Goal: Transaction & Acquisition: Book appointment/travel/reservation

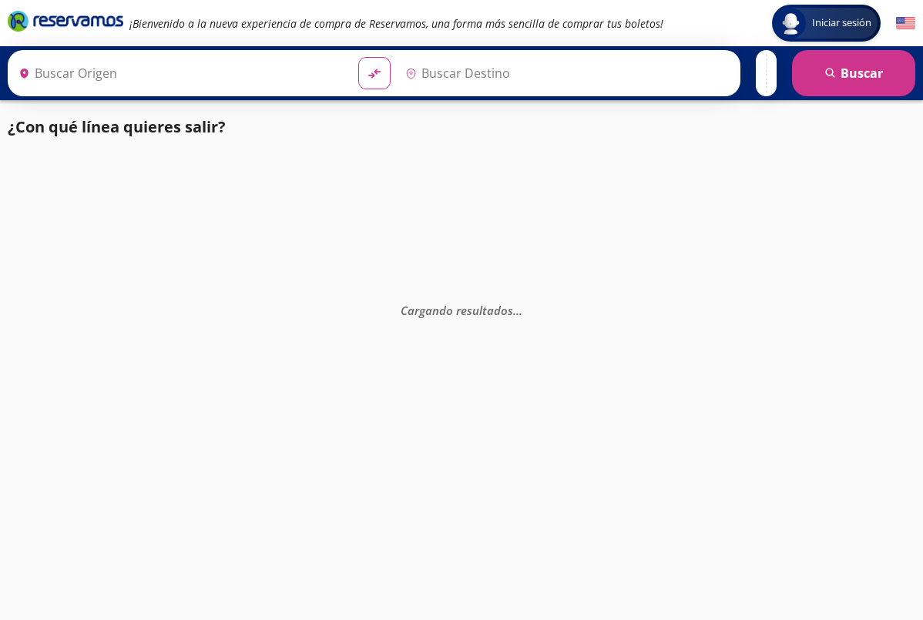
type input "[GEOGRAPHIC_DATA], [GEOGRAPHIC_DATA]"
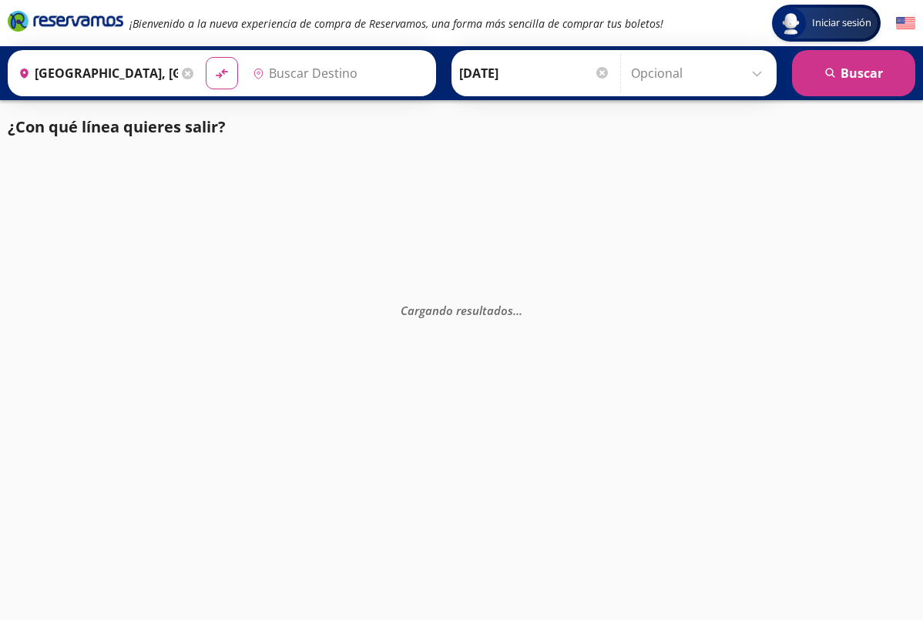
type input "[GEOGRAPHIC_DATA], [GEOGRAPHIC_DATA]"
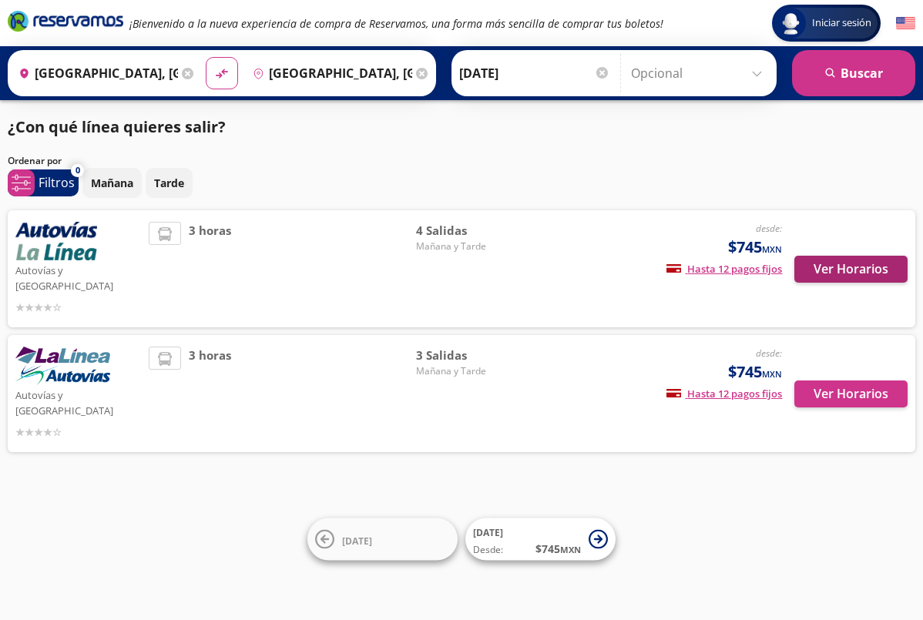
click at [849, 257] on button "Ver Horarios" at bounding box center [850, 269] width 113 height 27
click at [860, 381] on button "Ver Horarios" at bounding box center [850, 394] width 113 height 27
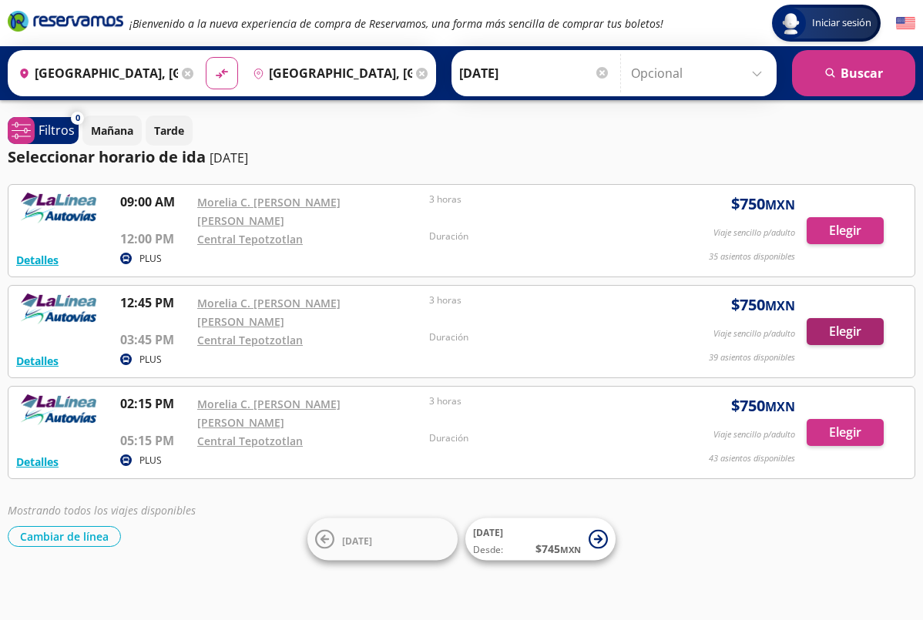
click at [840, 318] on button "Elegir" at bounding box center [845, 331] width 77 height 27
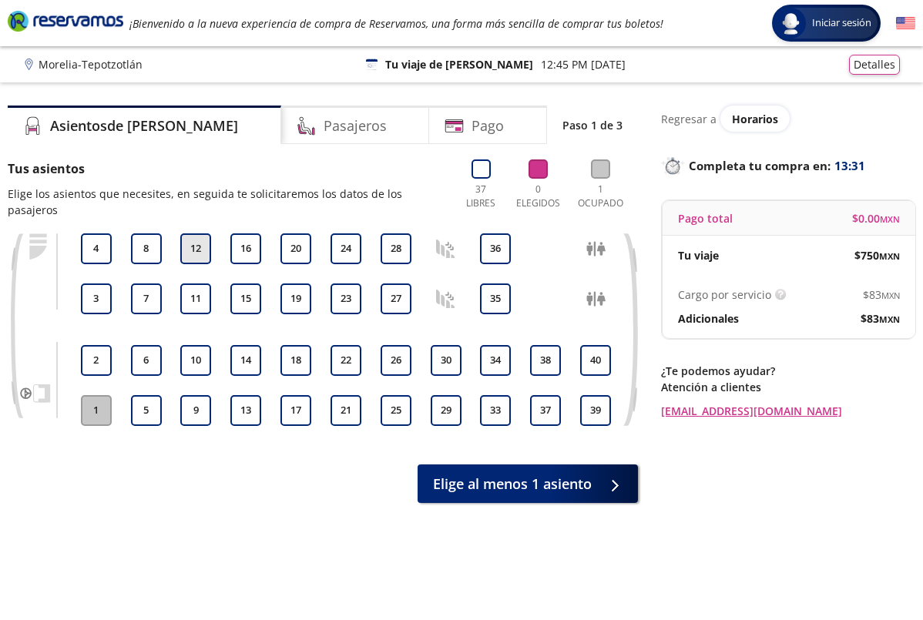
click at [203, 236] on button "12" at bounding box center [195, 248] width 31 height 31
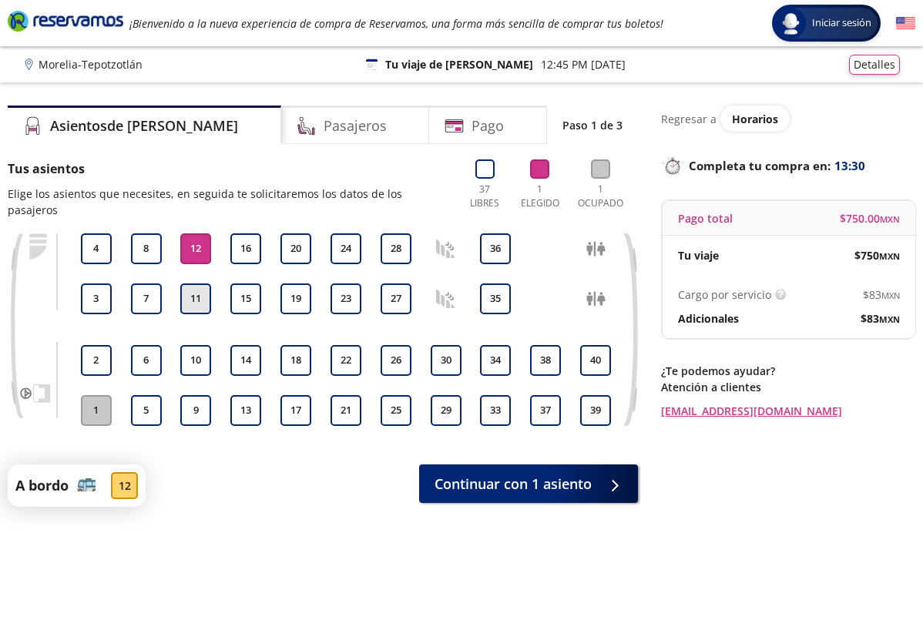
click at [197, 283] on button "11" at bounding box center [195, 298] width 31 height 31
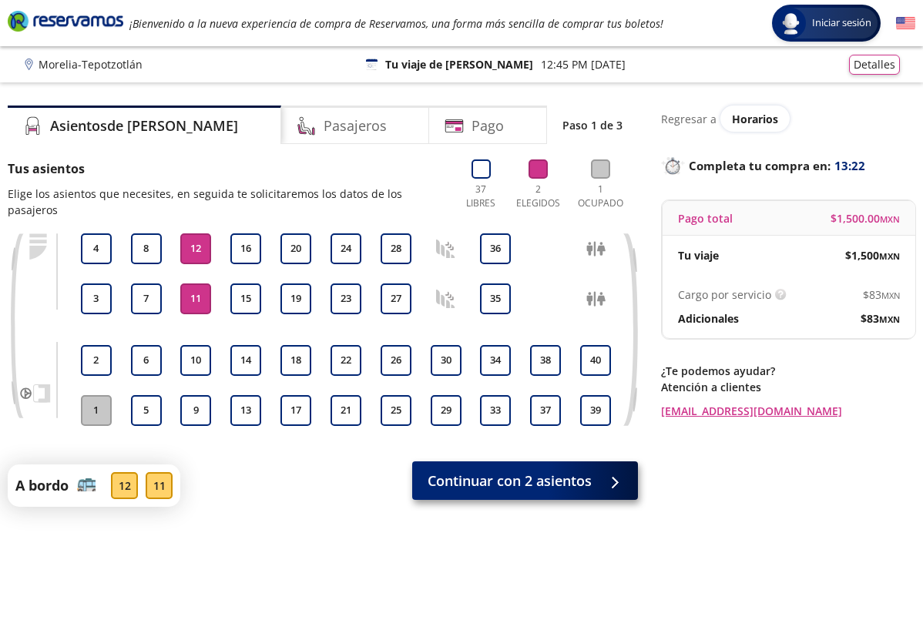
click at [481, 471] on span "Continuar con 2 asientos" at bounding box center [510, 481] width 164 height 21
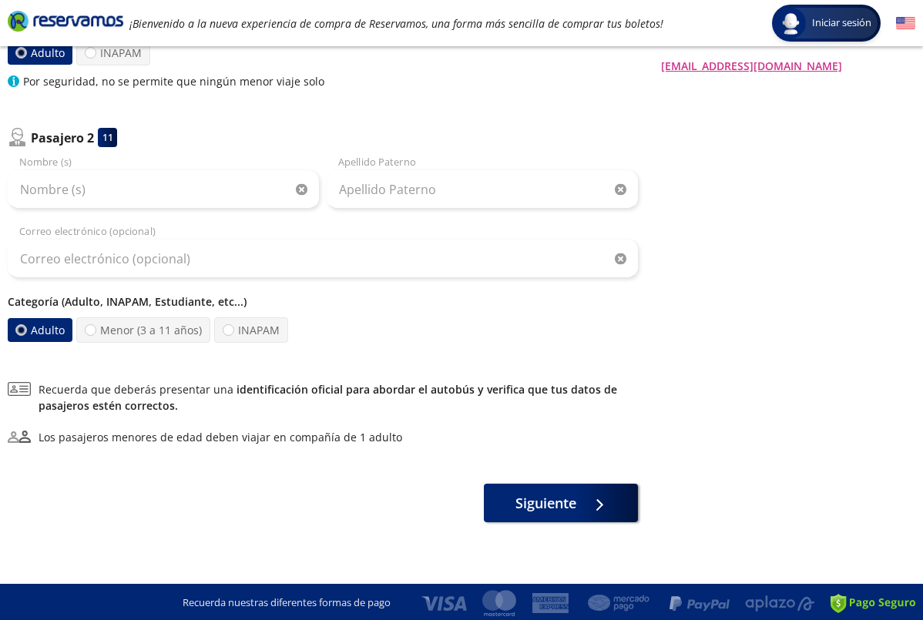
scroll to position [347, 0]
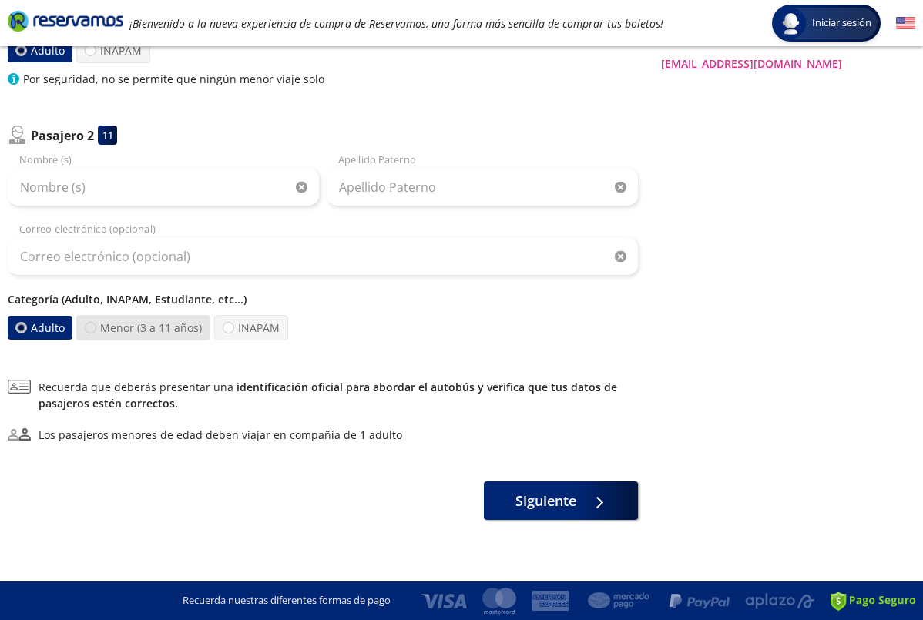
click at [92, 326] on div at bounding box center [91, 328] width 12 height 12
click at [92, 326] on input "Menor (3 a 11 años)" at bounding box center [91, 328] width 10 height 10
radio input "true"
radio input "false"
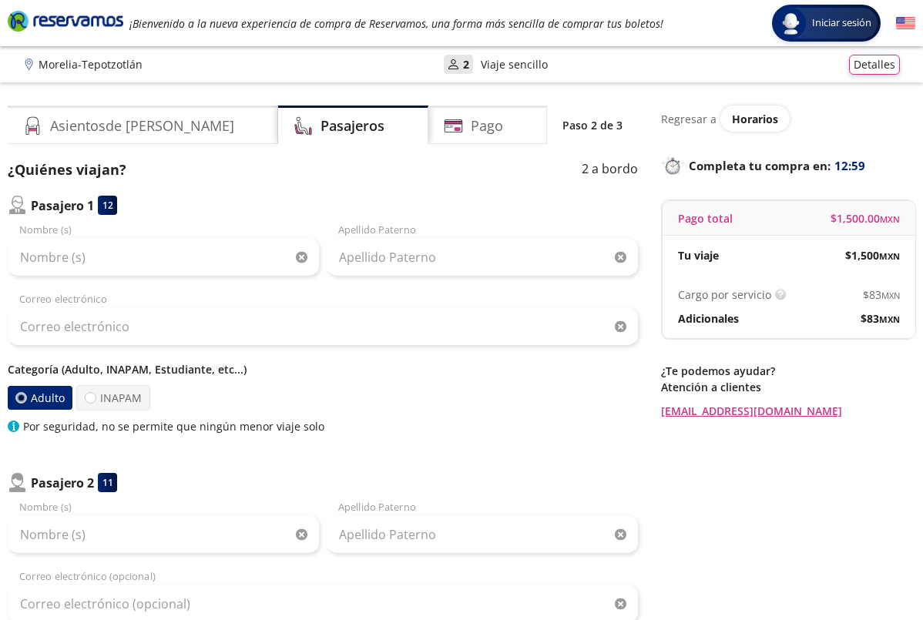
scroll to position [0, 0]
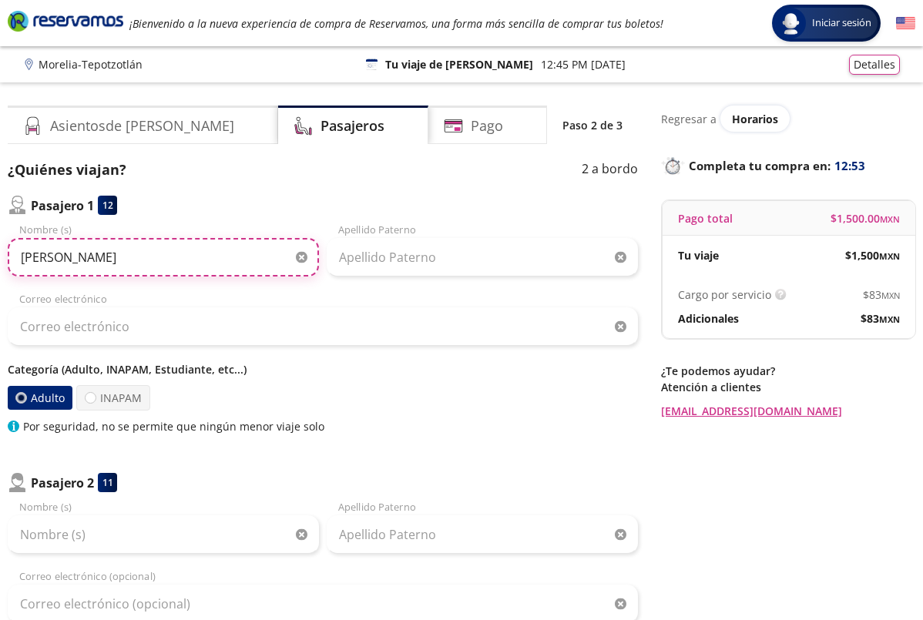
type input "[PERSON_NAME]"
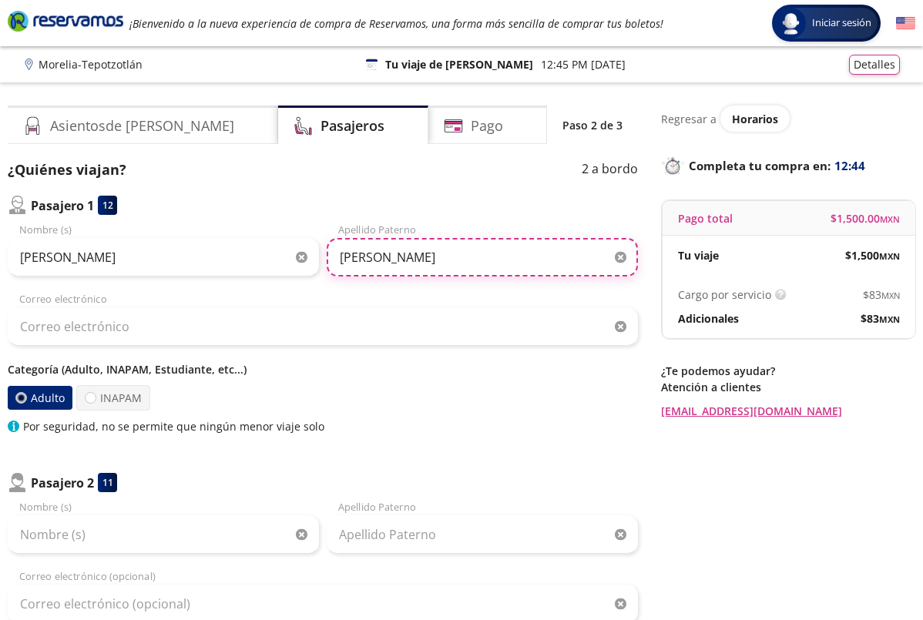
type input "[PERSON_NAME]"
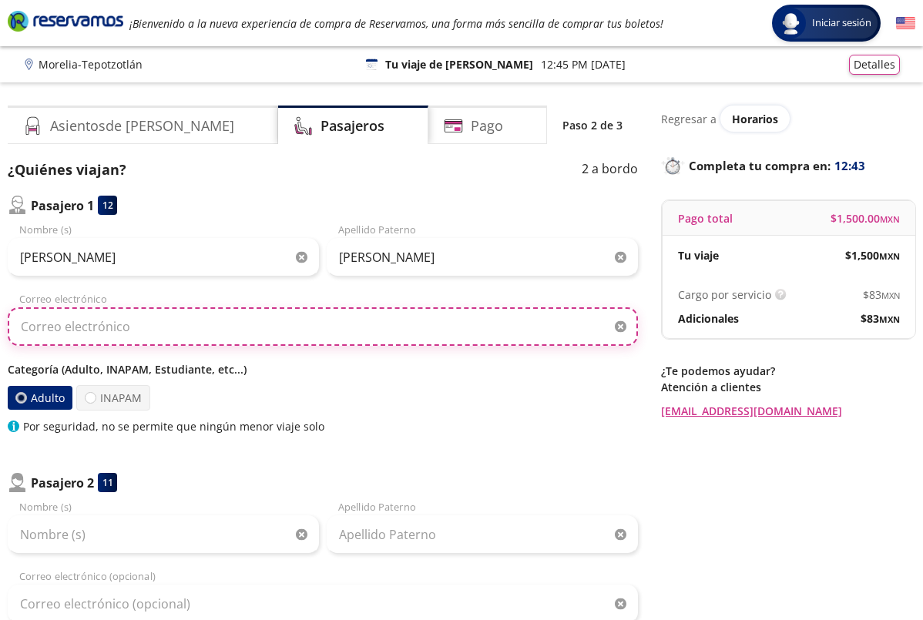
type input "[EMAIL_ADDRESS][PERSON_NAME][DOMAIN_NAME]"
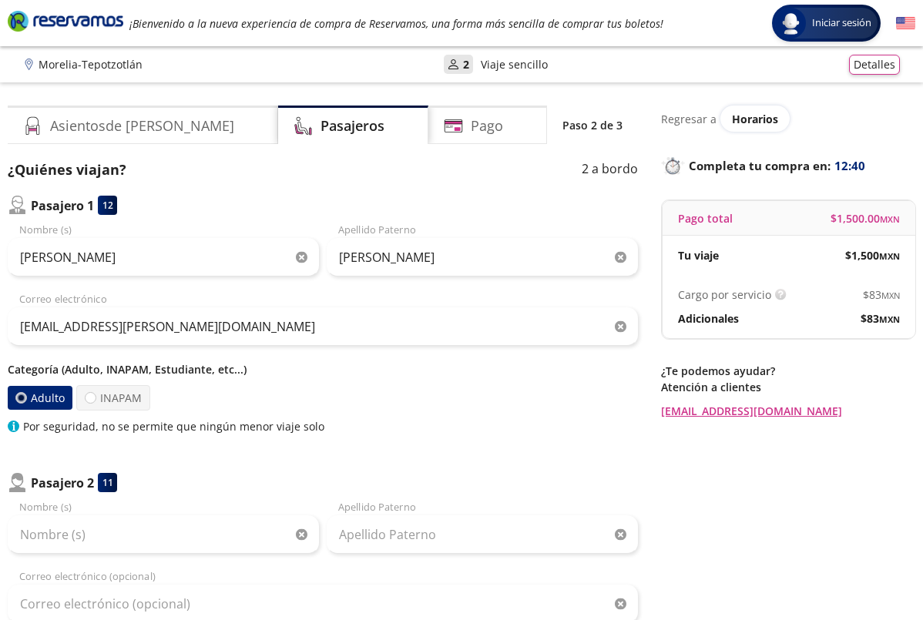
click at [424, 411] on div "Categoría (Adulto, INAPAM, Estudiante, etc...) Adulto INAPAM Por seguridad, no …" at bounding box center [323, 397] width 630 height 73
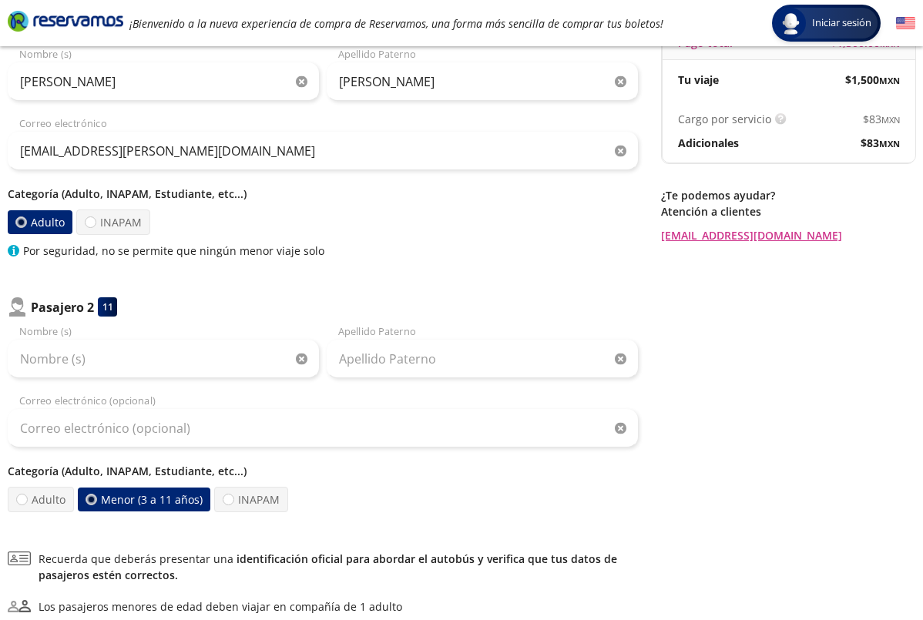
scroll to position [183, 0]
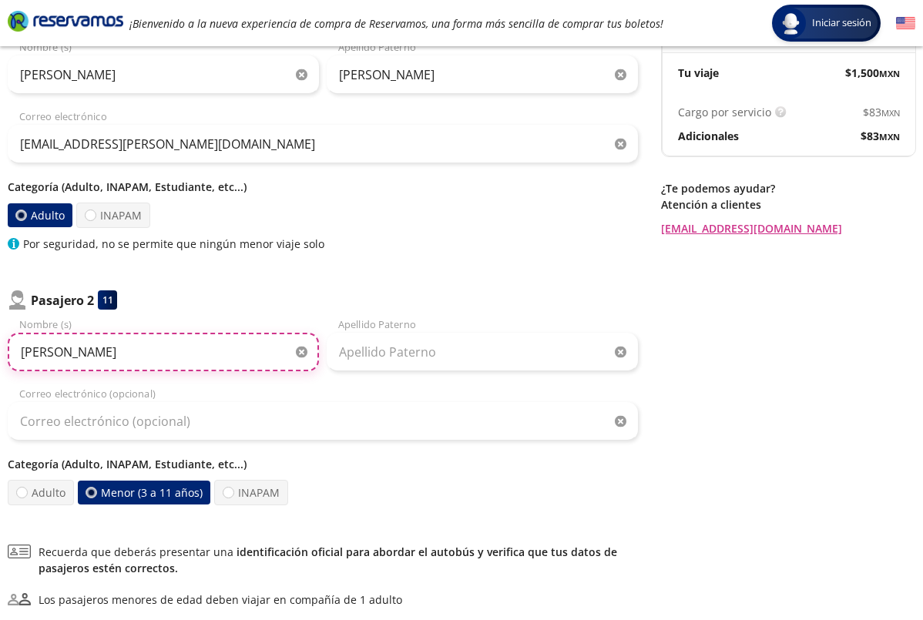
type input "[PERSON_NAME]"
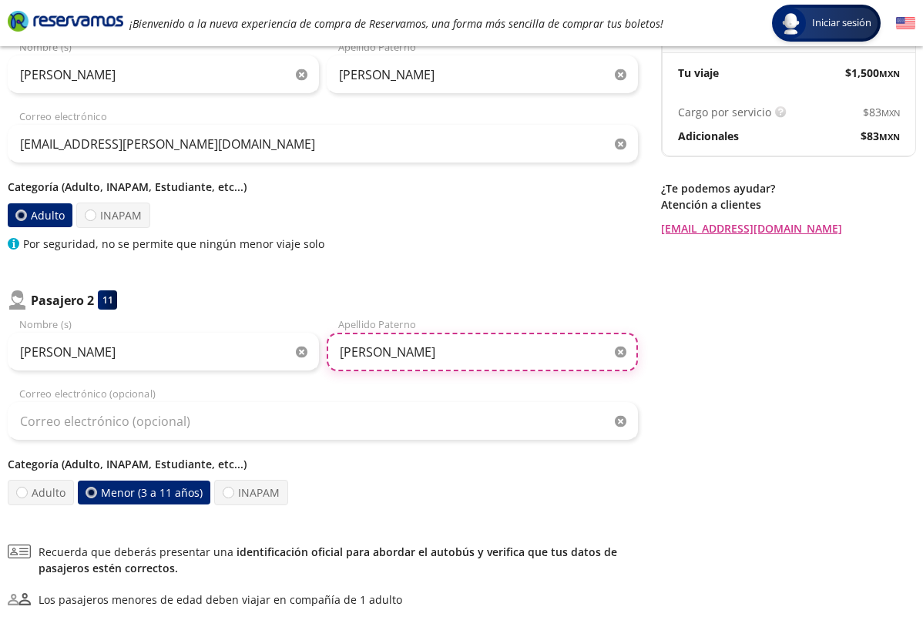
type input "[PERSON_NAME]"
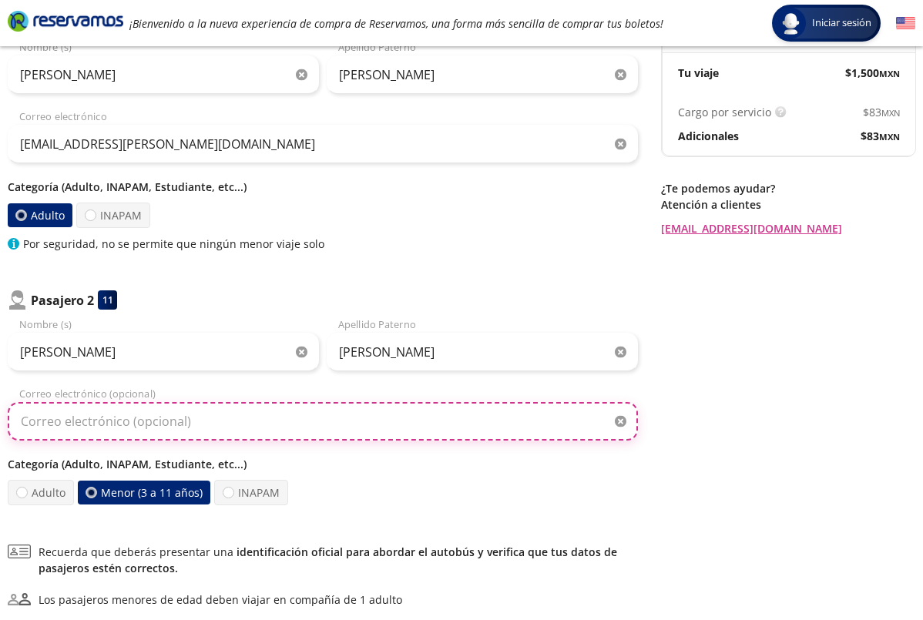
type input "[EMAIL_ADDRESS][PERSON_NAME][DOMAIN_NAME]"
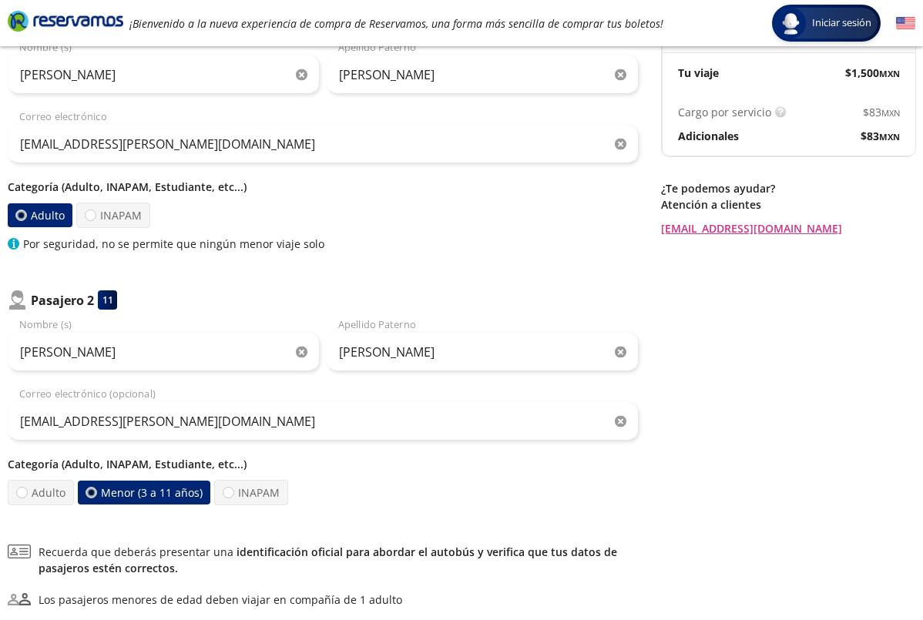
click at [767, 423] on div "Regresar a Horarios Completa tu compra en : 12:18 Pago total $ 1,500.00 MXN Tu …" at bounding box center [788, 304] width 254 height 762
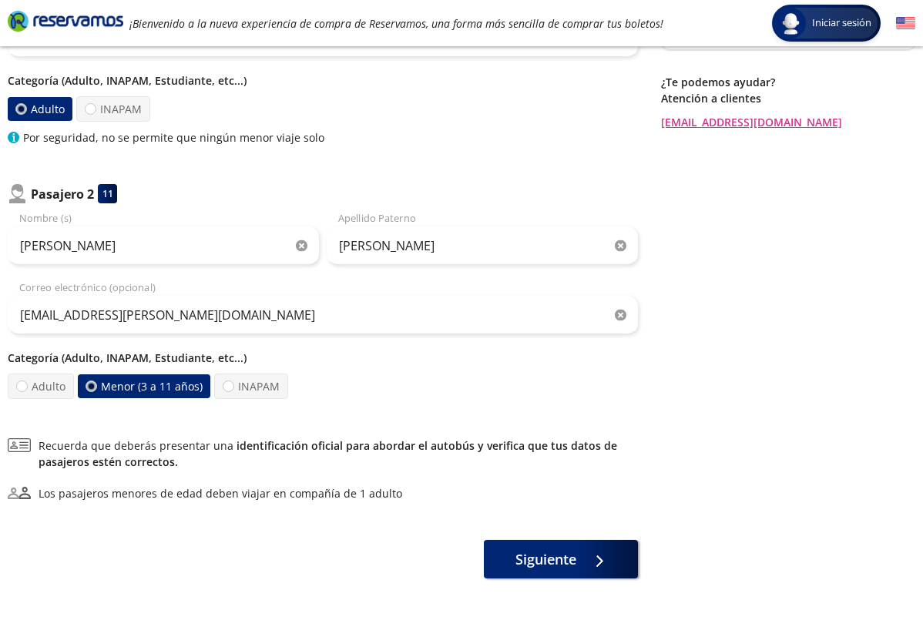
scroll to position [289, 0]
click at [602, 562] on span at bounding box center [597, 556] width 12 height 12
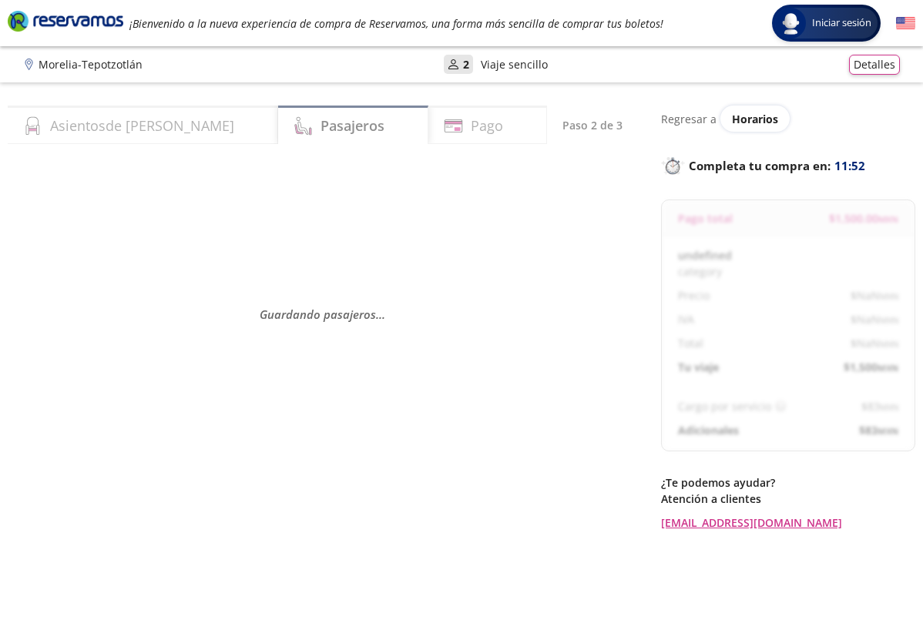
select select "MX"
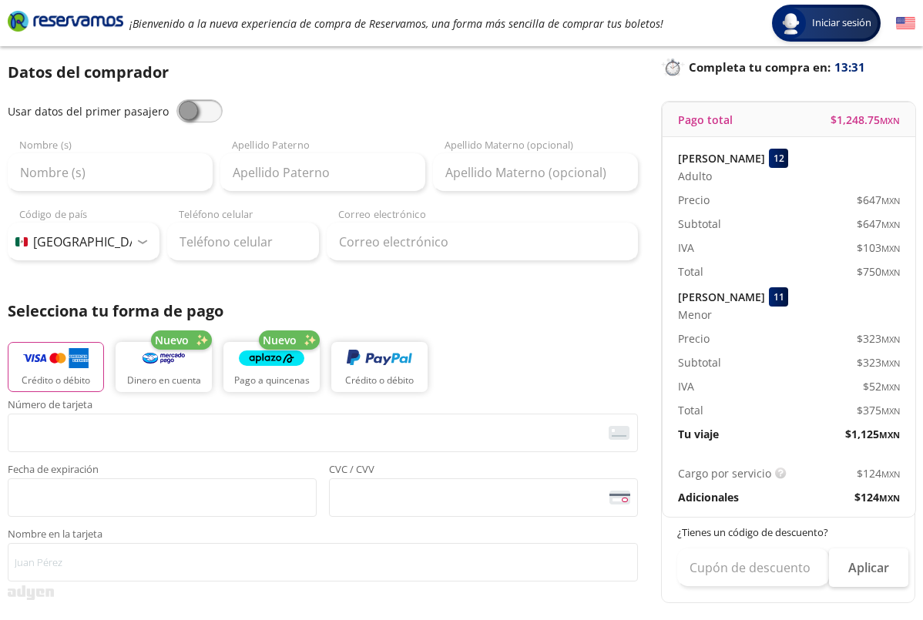
scroll to position [79, 0]
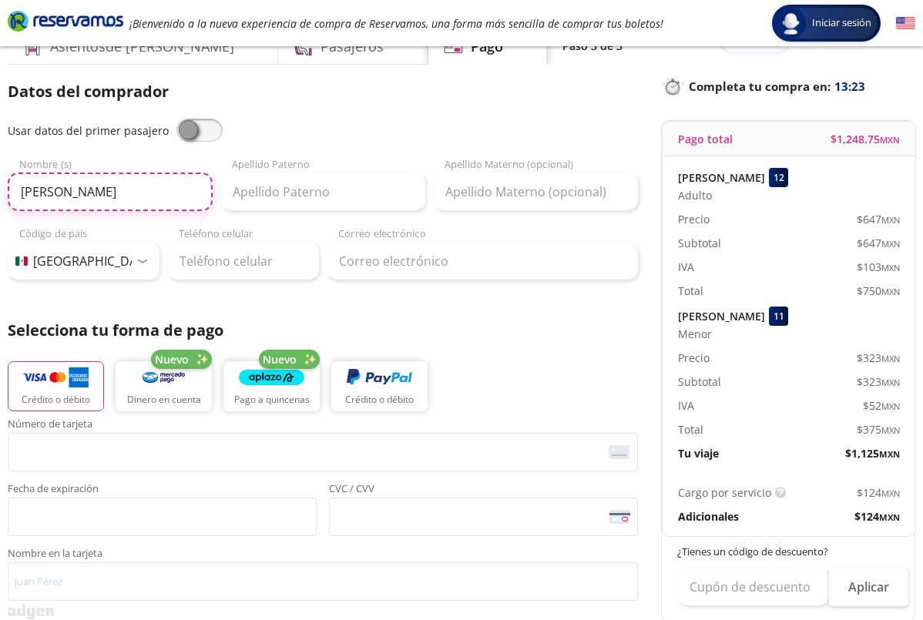
type input "[PERSON_NAME]"
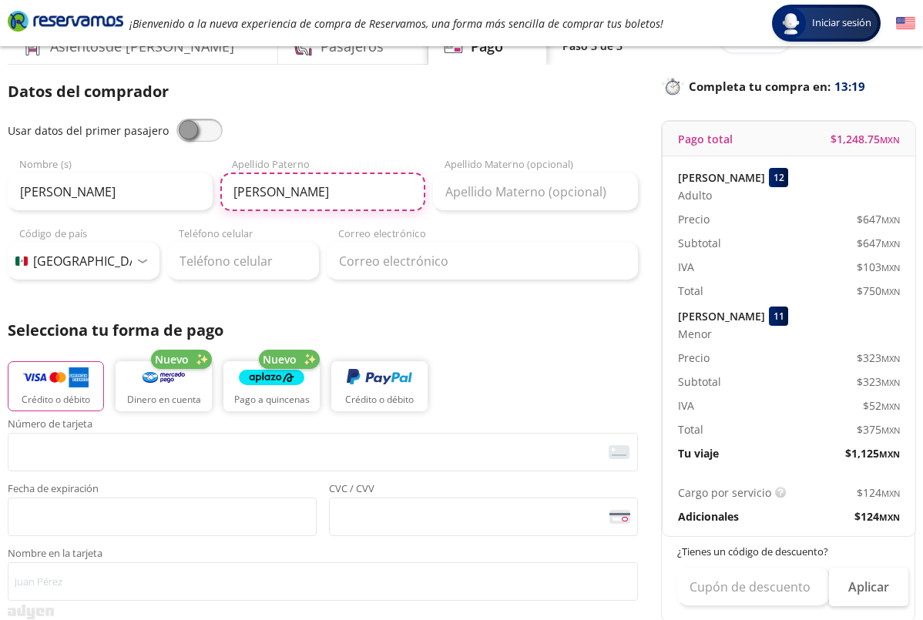
type input "[PERSON_NAME]"
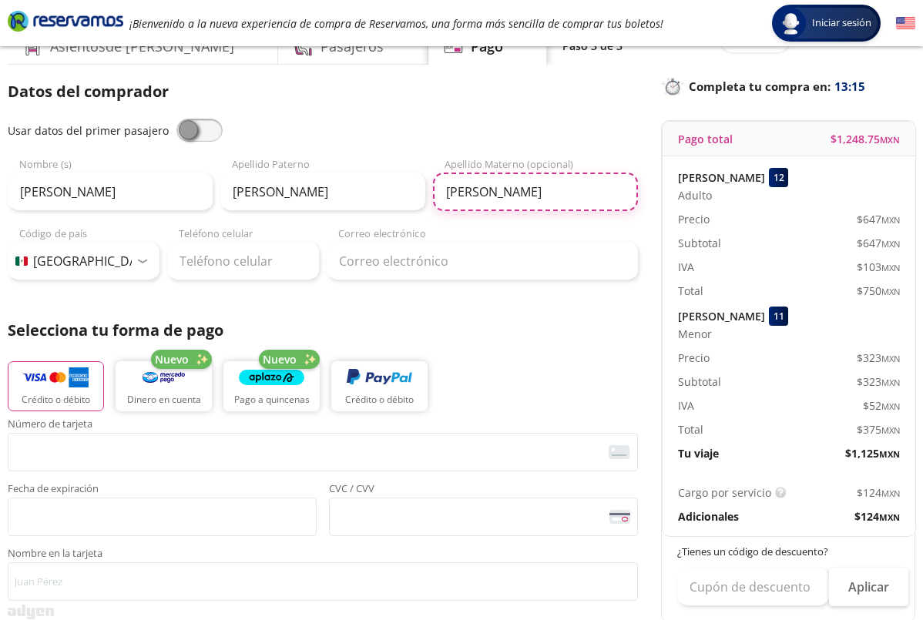
type input "[PERSON_NAME]"
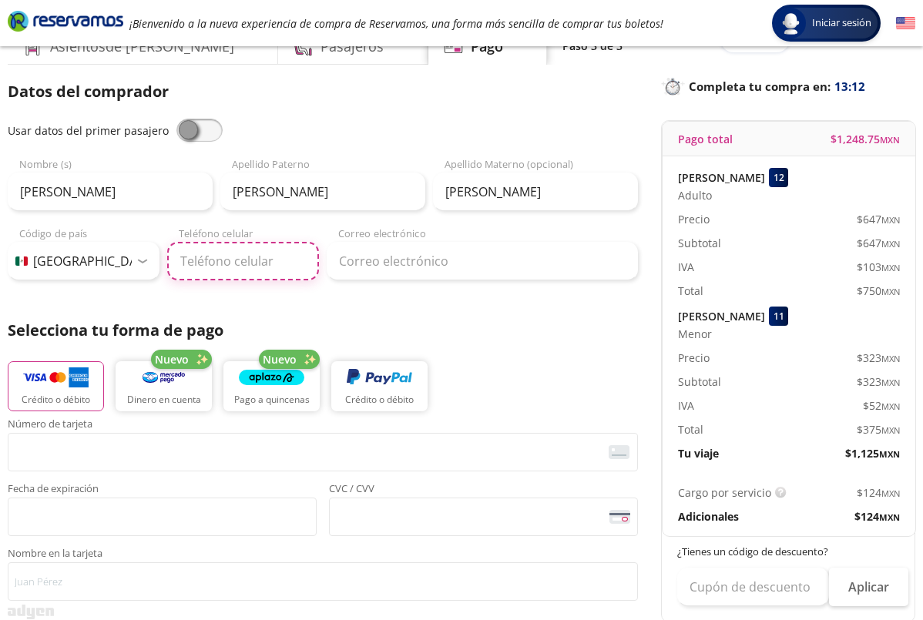
type input "55 4107 1079"
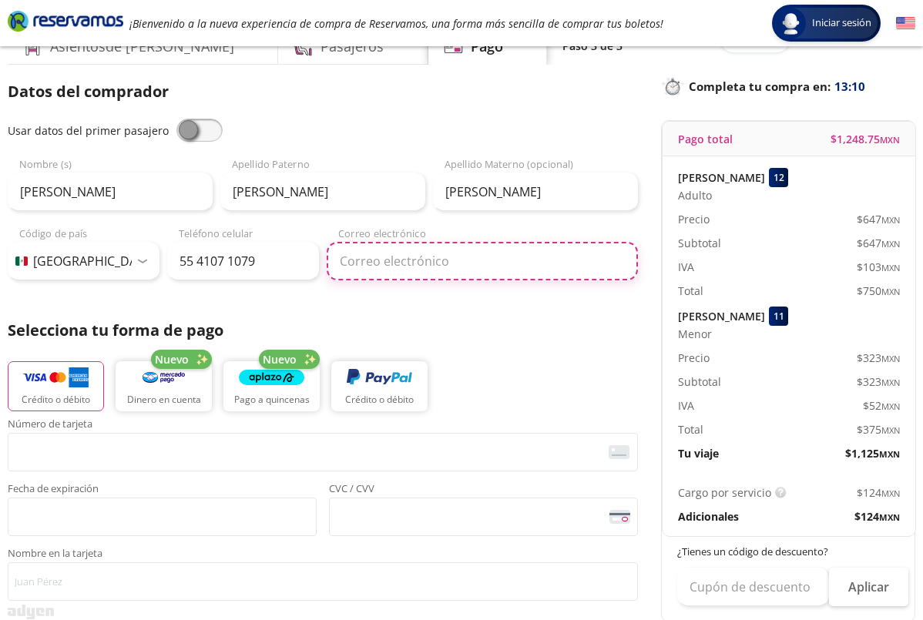
type input "[EMAIL_ADDRESS][PERSON_NAME][DOMAIN_NAME]"
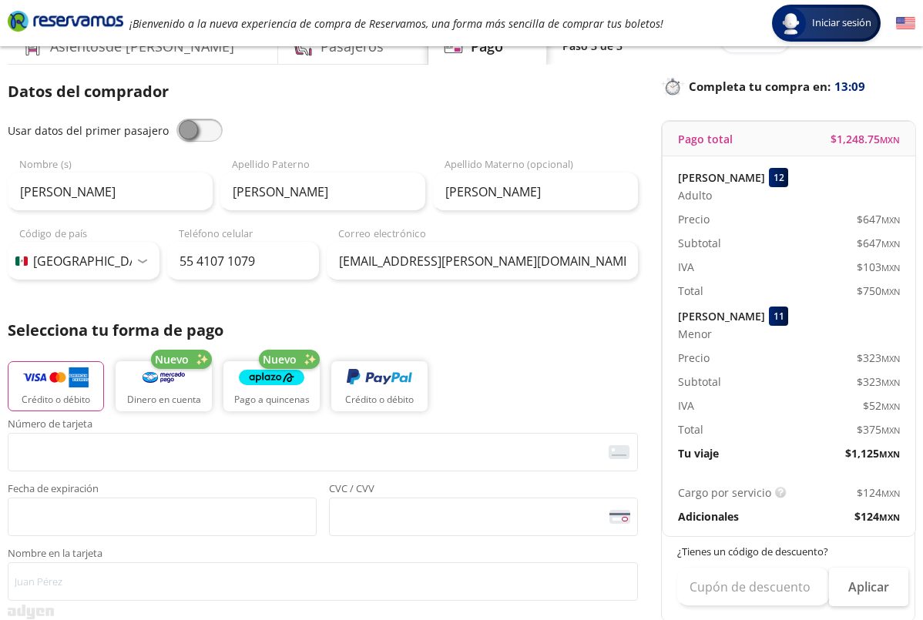
click at [467, 339] on p "Selecciona tu forma de pago" at bounding box center [323, 330] width 630 height 23
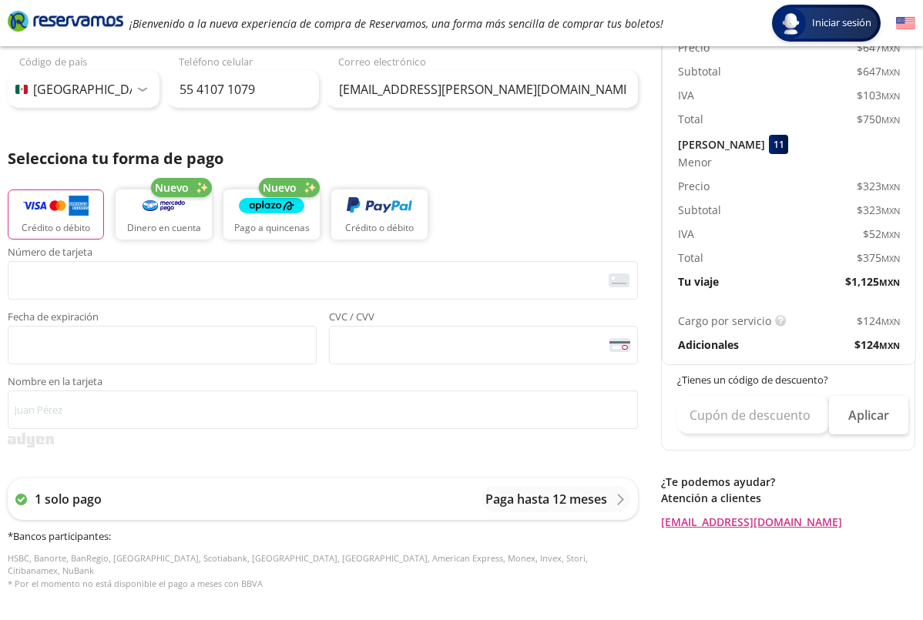
scroll to position [257, 0]
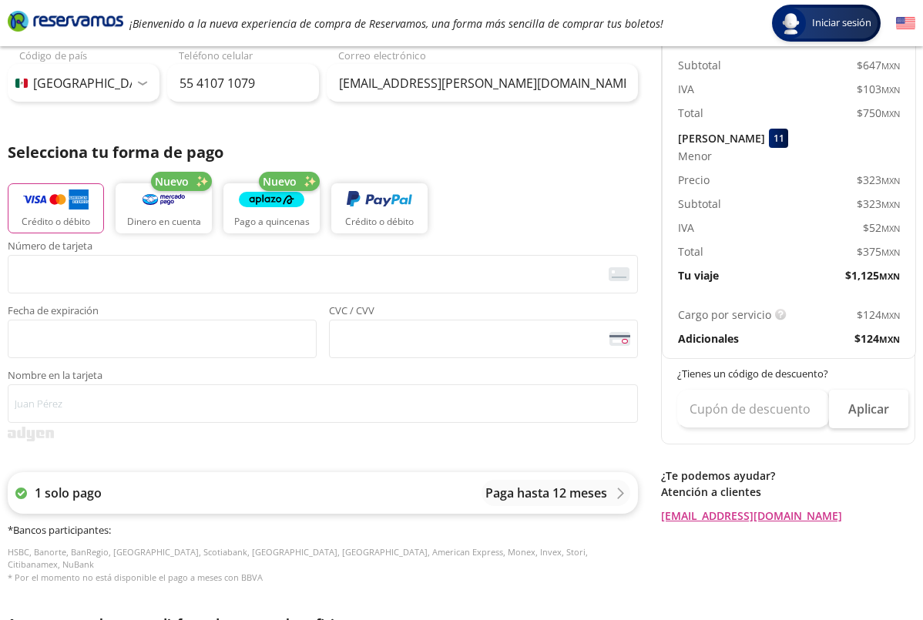
click at [596, 491] on p "Paga hasta 12 meses" at bounding box center [546, 493] width 122 height 18
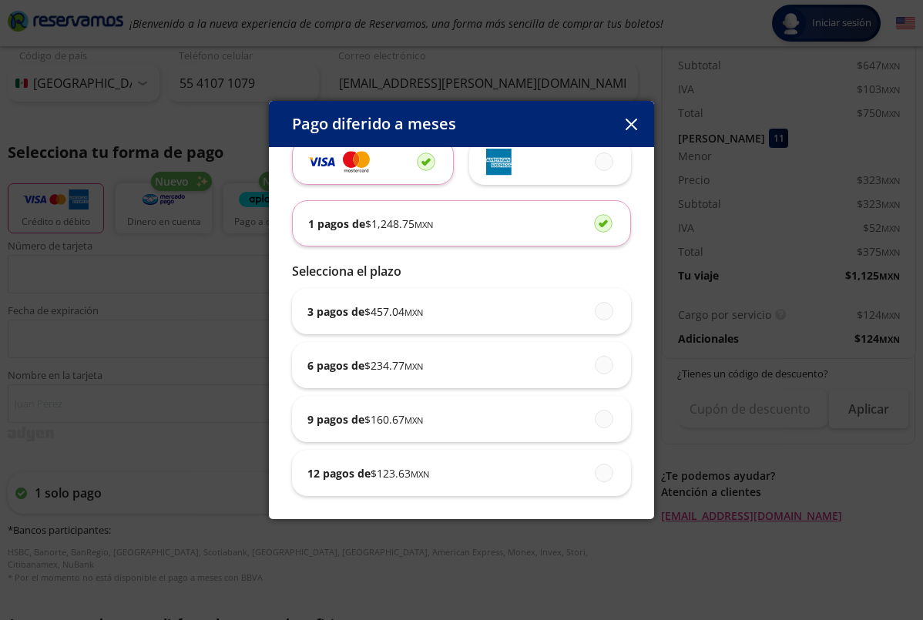
scroll to position [42, 0]
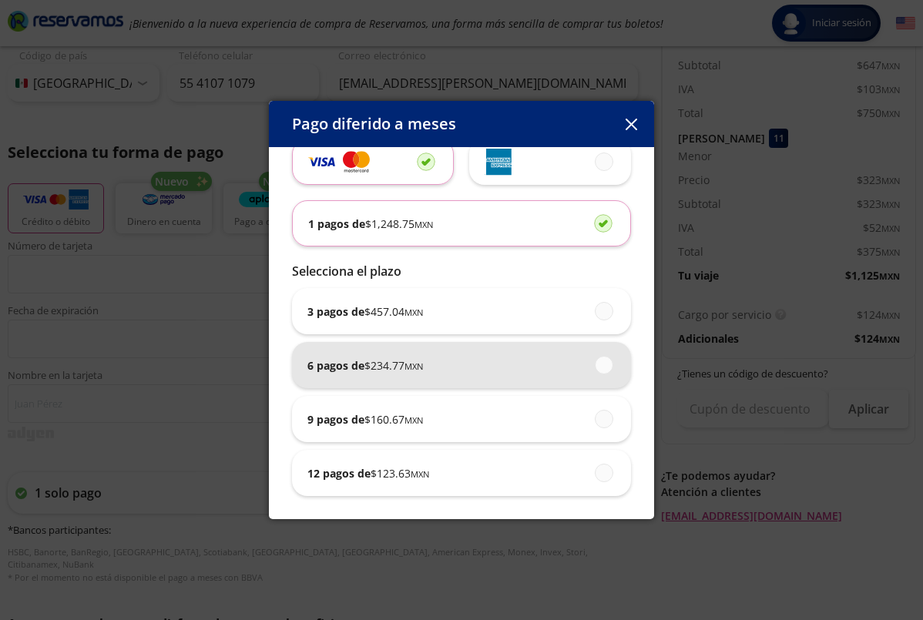
click at [605, 367] on span at bounding box center [605, 365] width 0 height 17
click at [605, 367] on input "6 pagos de $ 234.77 MXN" at bounding box center [600, 365] width 10 height 10
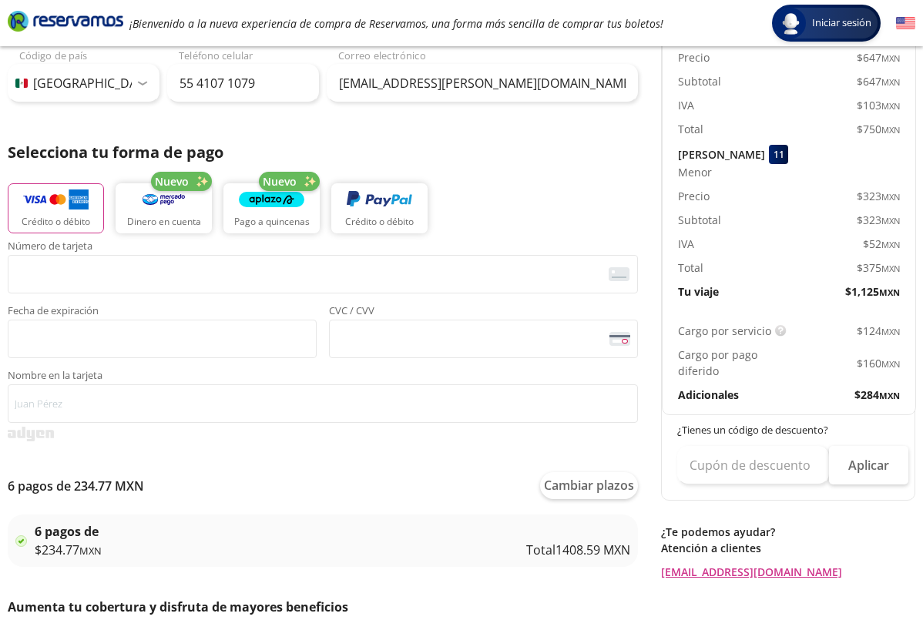
scroll to position [261, 0]
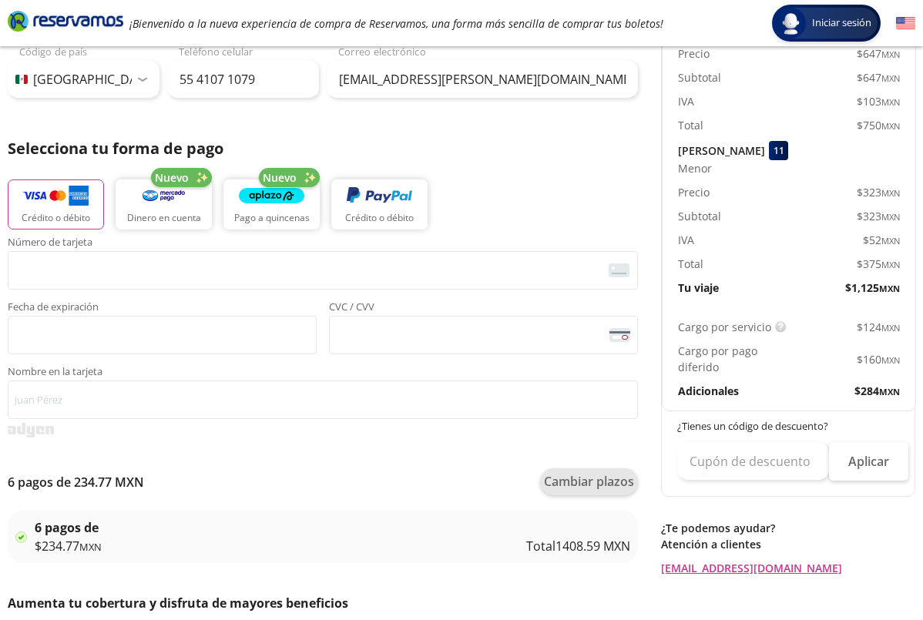
click at [595, 484] on button "Cambiar plazos" at bounding box center [589, 481] width 98 height 27
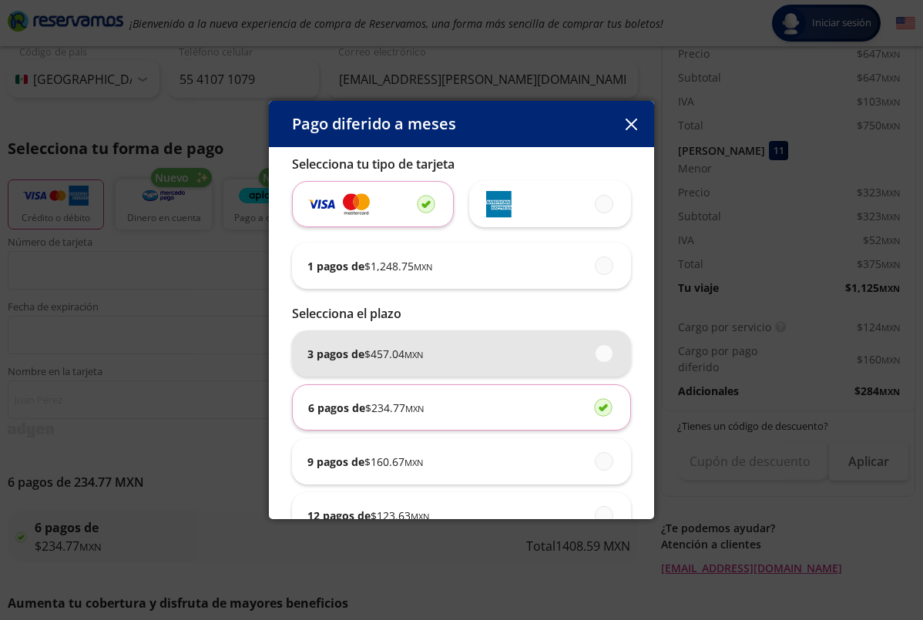
click at [605, 357] on span at bounding box center [605, 353] width 0 height 17
click at [602, 357] on input "3 pagos de $ 457.04 MXN" at bounding box center [600, 353] width 10 height 10
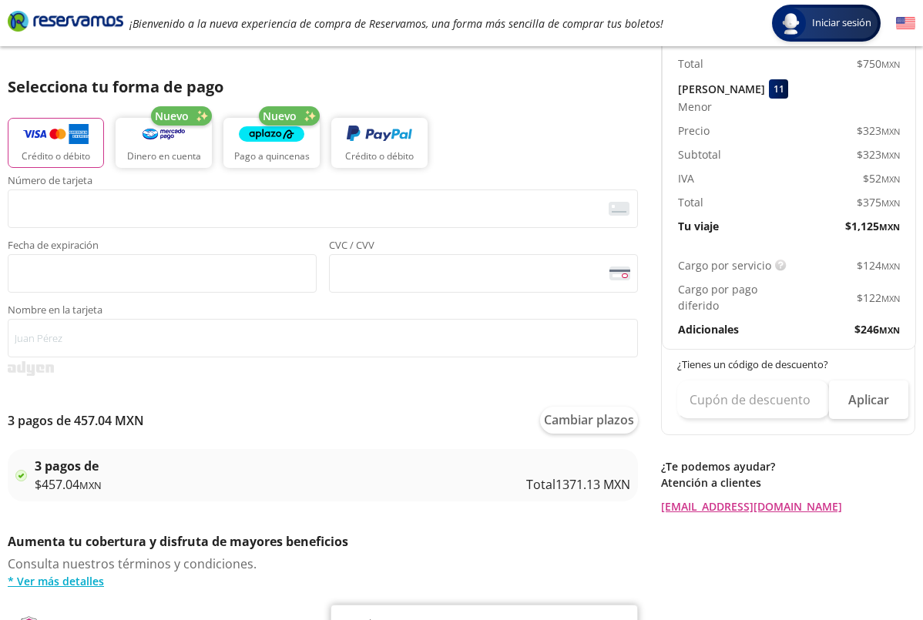
scroll to position [325, 0]
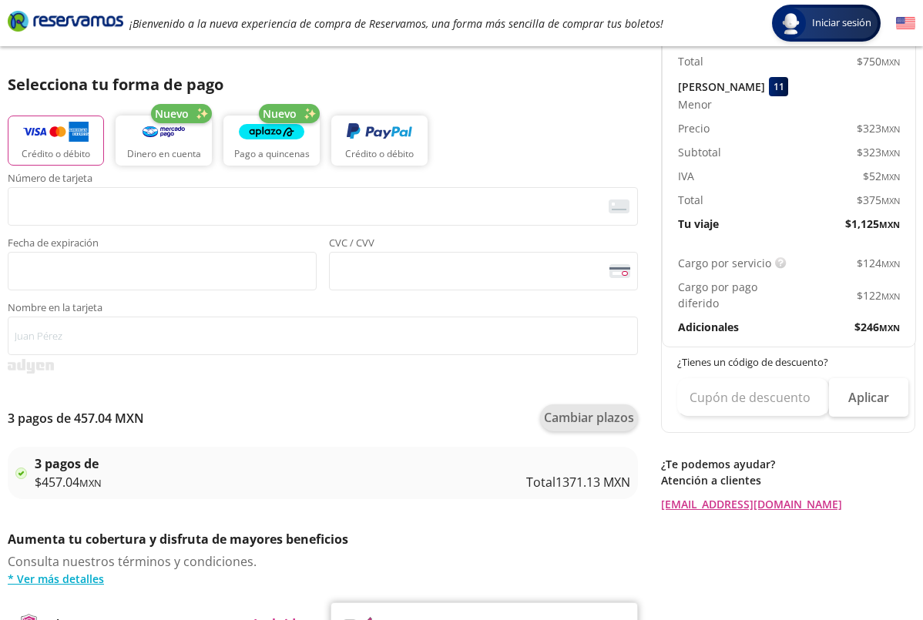
click at [608, 418] on button "Cambiar plazos" at bounding box center [589, 417] width 98 height 27
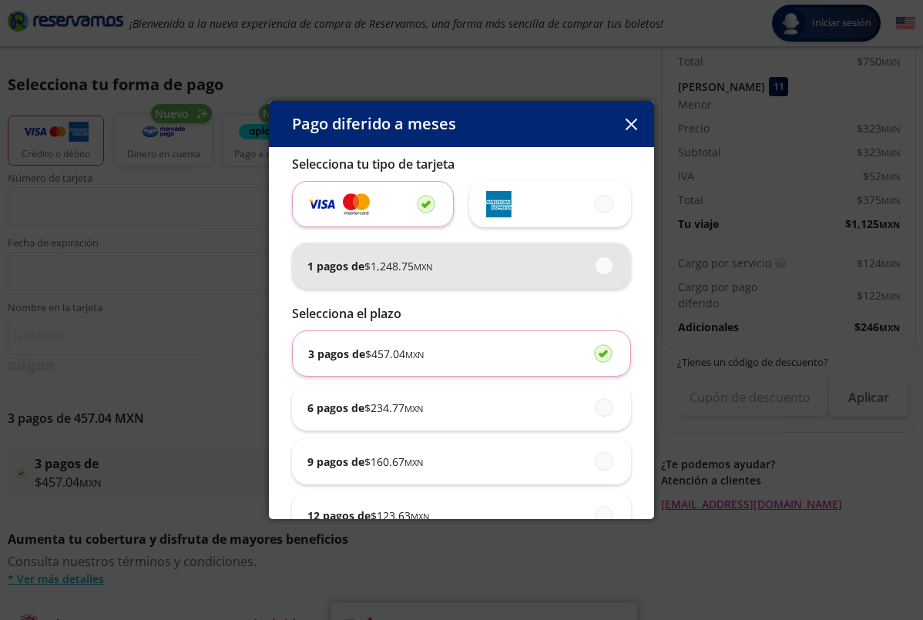
click at [605, 271] on span at bounding box center [605, 265] width 0 height 17
click at [605, 270] on input "1 pagos de $ 1,248.75 MXN" at bounding box center [600, 265] width 10 height 10
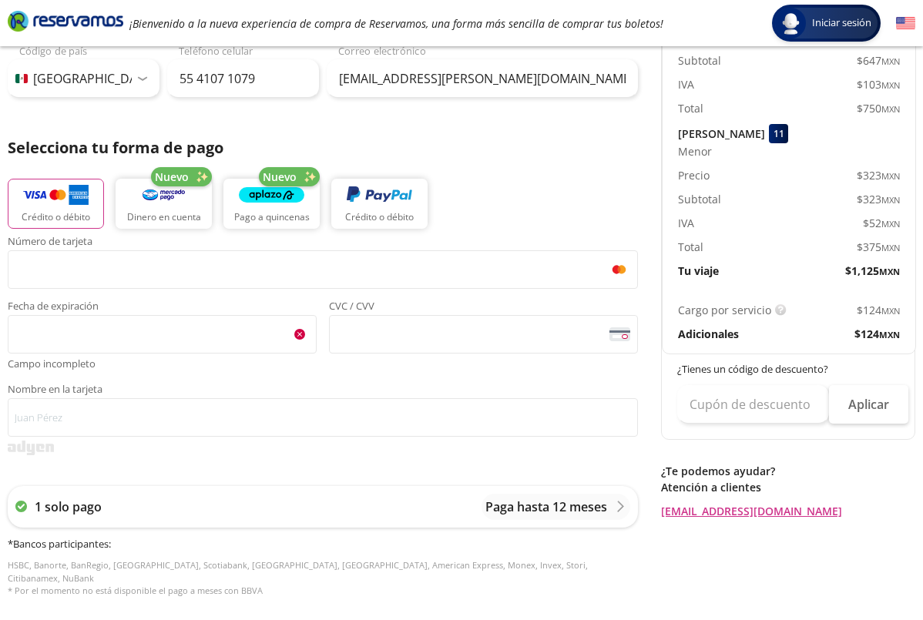
scroll to position [260, 0]
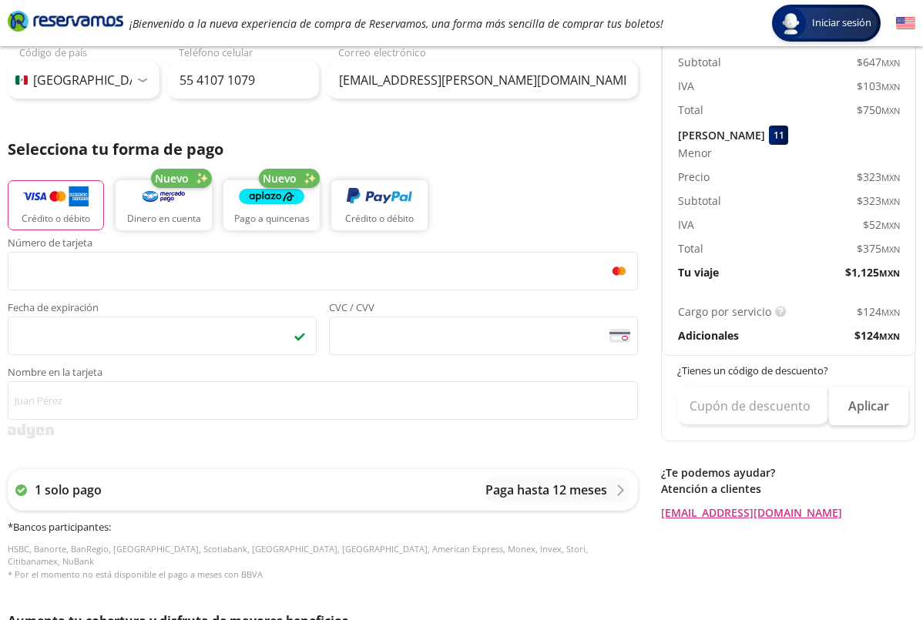
click at [619, 334] on rect at bounding box center [619, 333] width 21 height 2
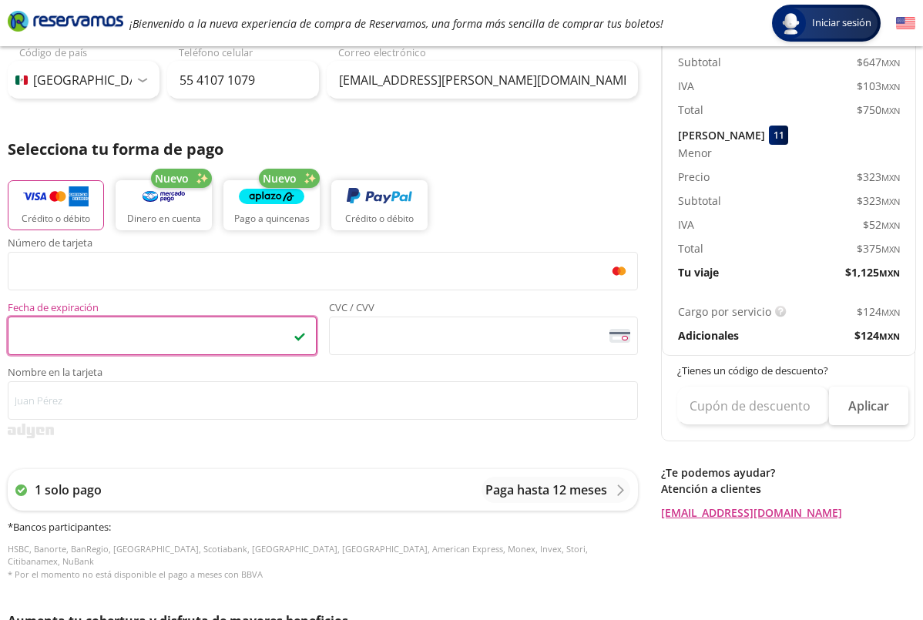
click at [298, 338] on img at bounding box center [299, 336] width 12 height 12
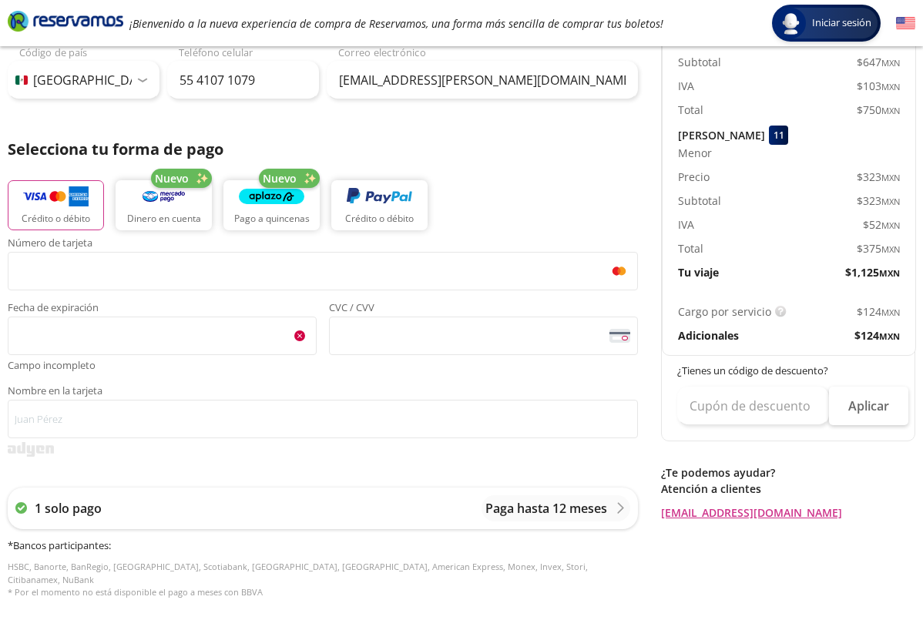
click at [297, 334] on img at bounding box center [299, 336] width 12 height 12
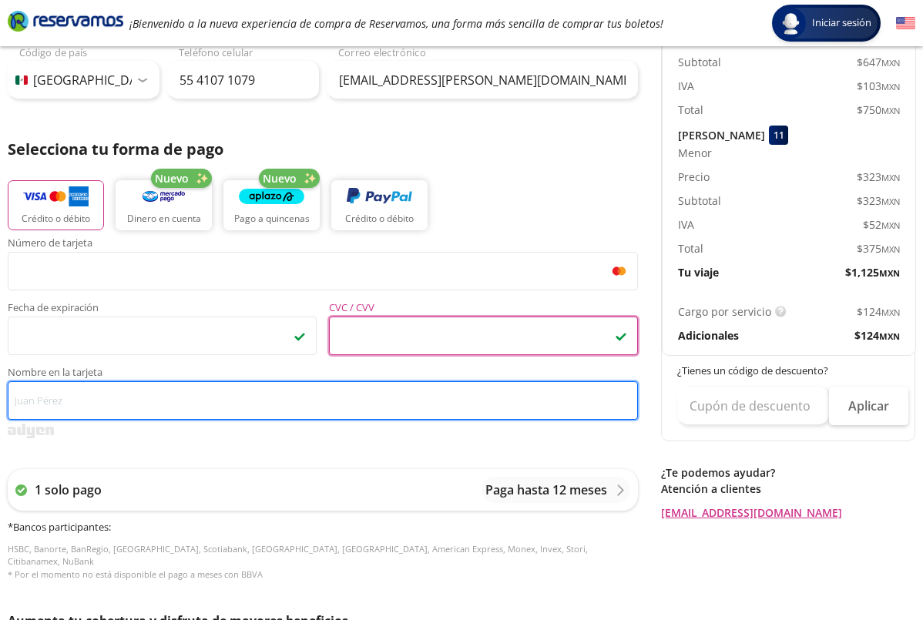
click at [298, 395] on input "Nombre en la tarjeta" at bounding box center [323, 400] width 630 height 39
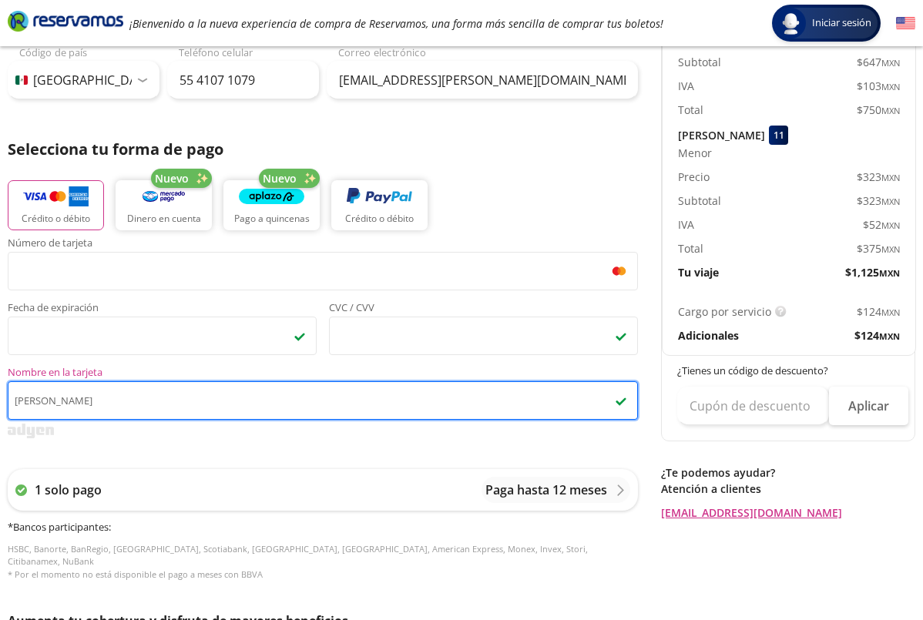
type input "[PERSON_NAME]"
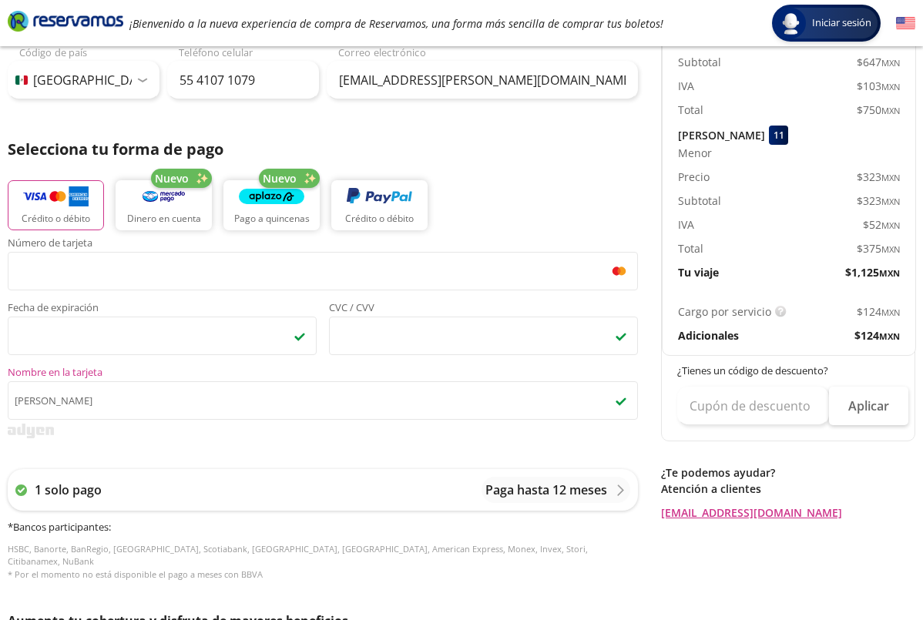
click at [588, 190] on div "Crédito o débito Nuevo Dinero en cuenta Nuevo Pago a quincenas Crédito o débito" at bounding box center [323, 203] width 630 height 69
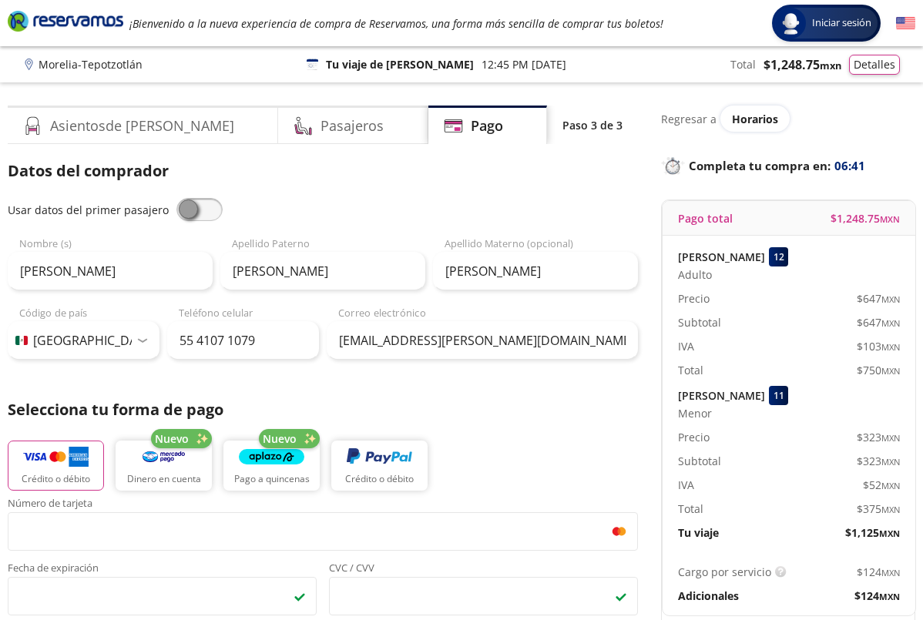
scroll to position [0, 0]
click at [873, 71] on button "Detalles" at bounding box center [874, 62] width 51 height 20
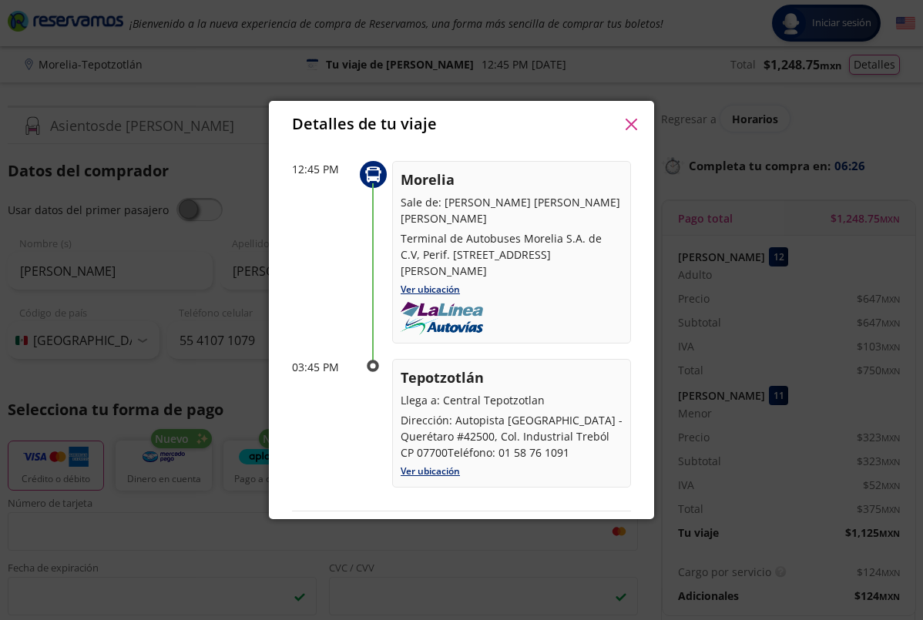
scroll to position [49, 0]
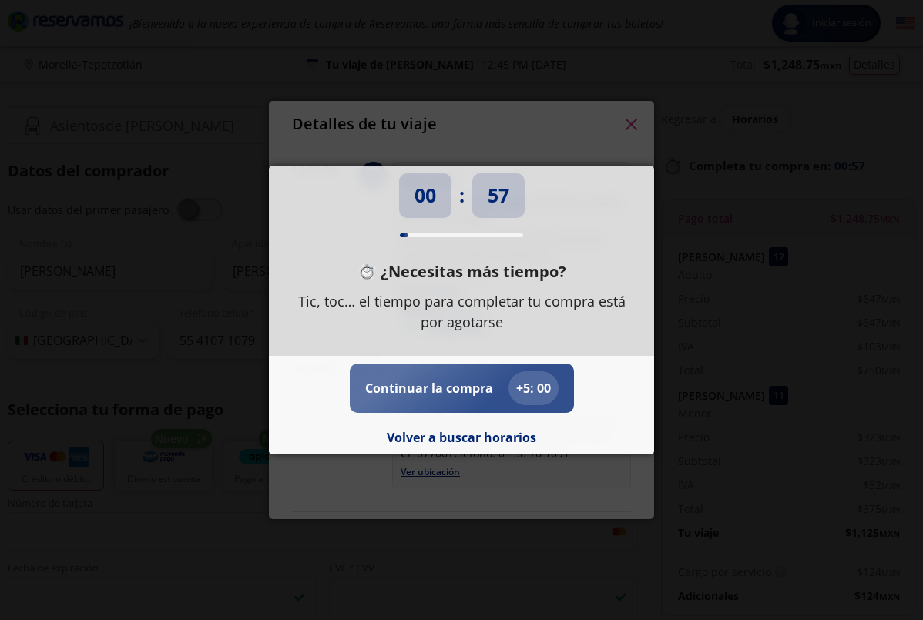
click at [473, 383] on p "Continuar la compra" at bounding box center [429, 388] width 128 height 18
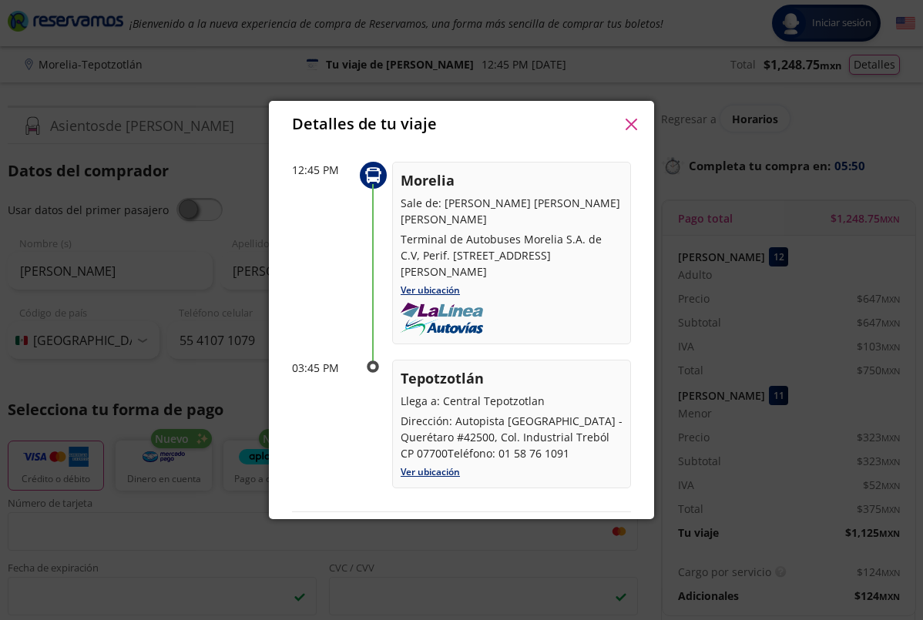
click at [631, 122] on icon "button" at bounding box center [631, 125] width 12 height 12
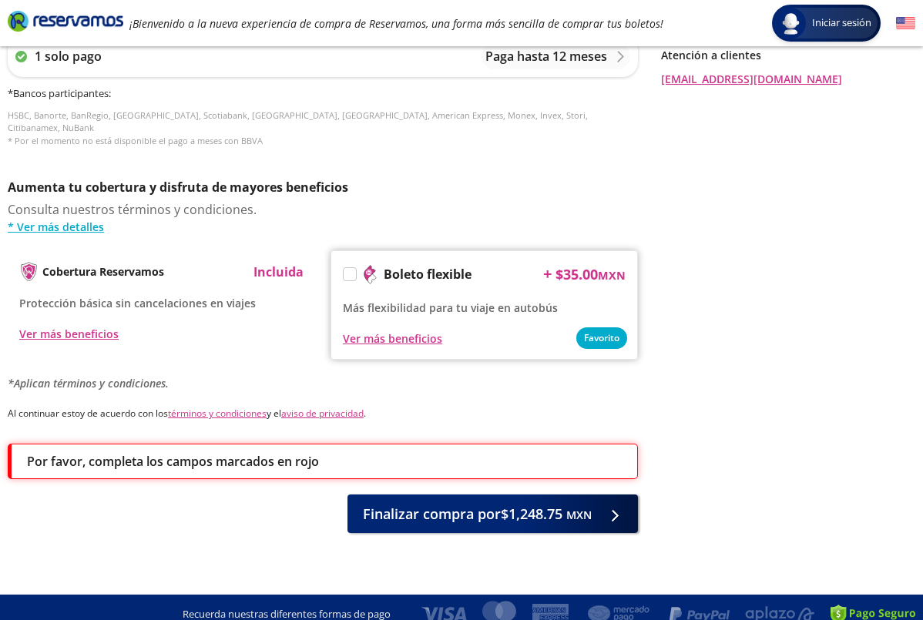
scroll to position [693, 0]
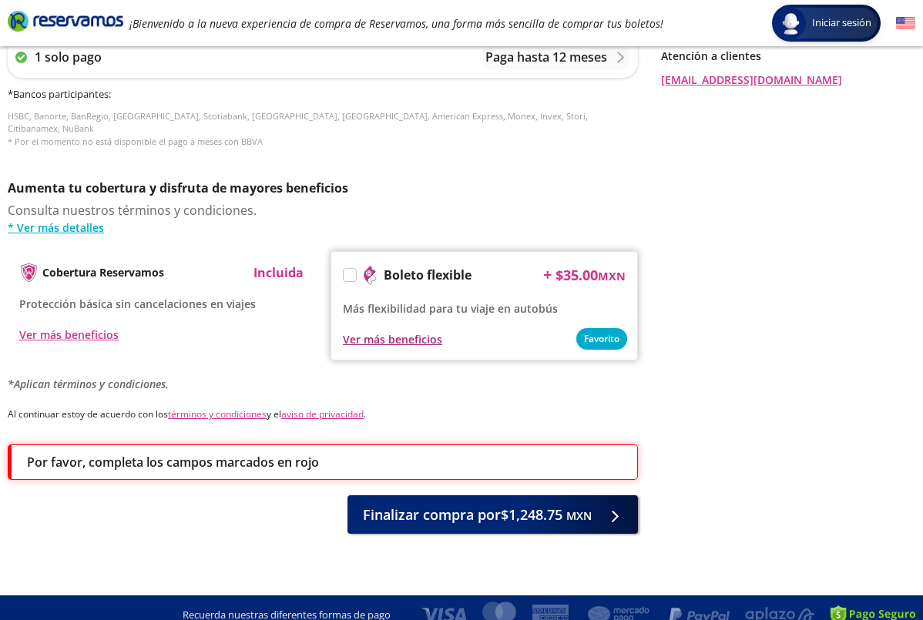
click at [421, 331] on div "Ver más beneficios" at bounding box center [392, 339] width 99 height 16
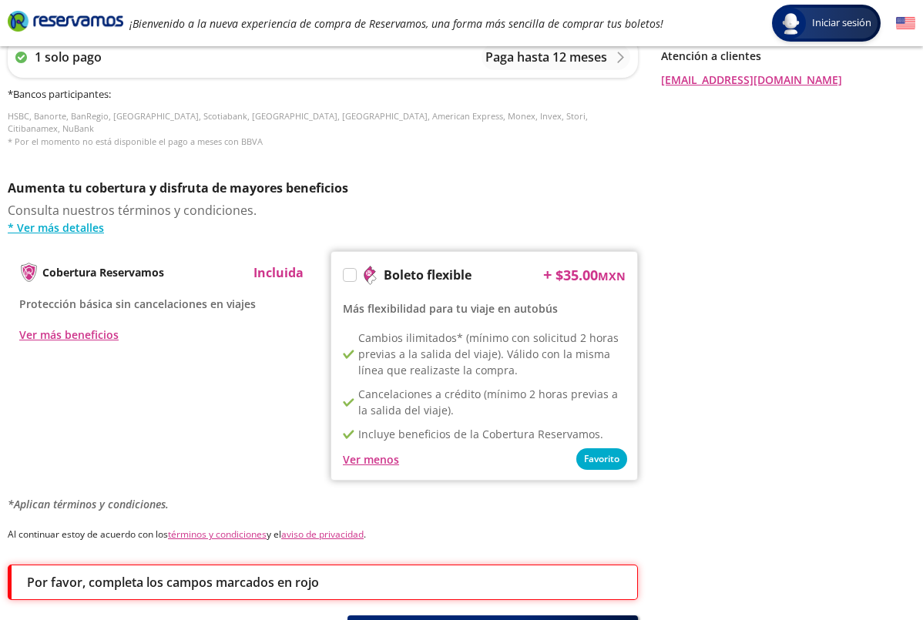
click at [350, 269] on label at bounding box center [350, 275] width 12 height 12
click at [350, 273] on input "Boleto flexible" at bounding box center [349, 278] width 10 height 10
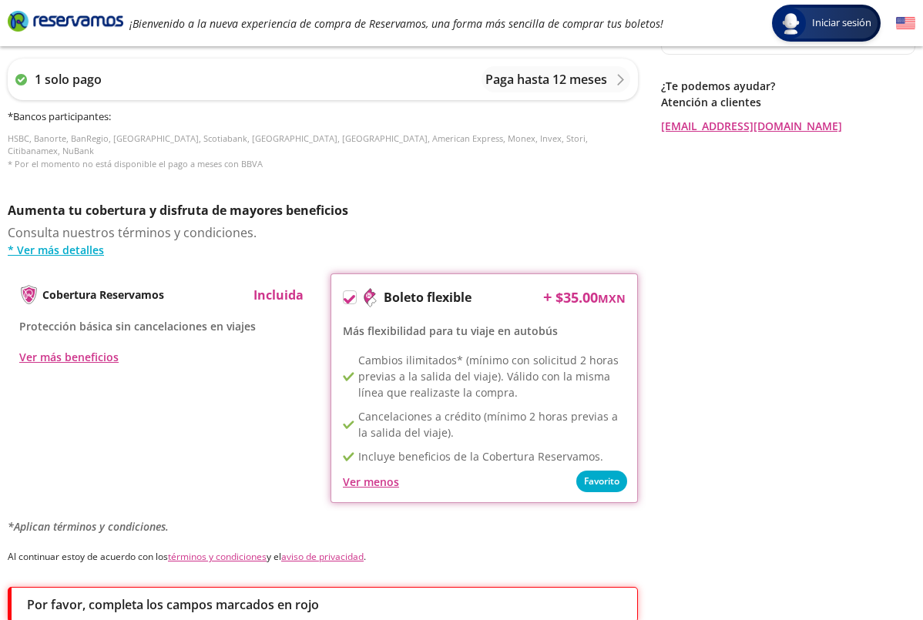
scroll to position [674, 0]
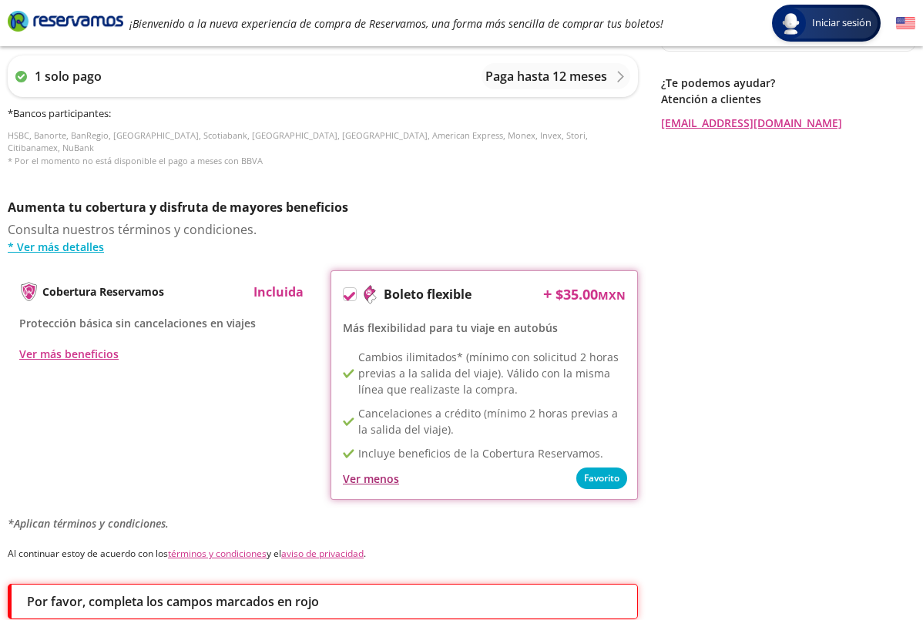
click at [391, 471] on div "Ver menos" at bounding box center [371, 479] width 56 height 16
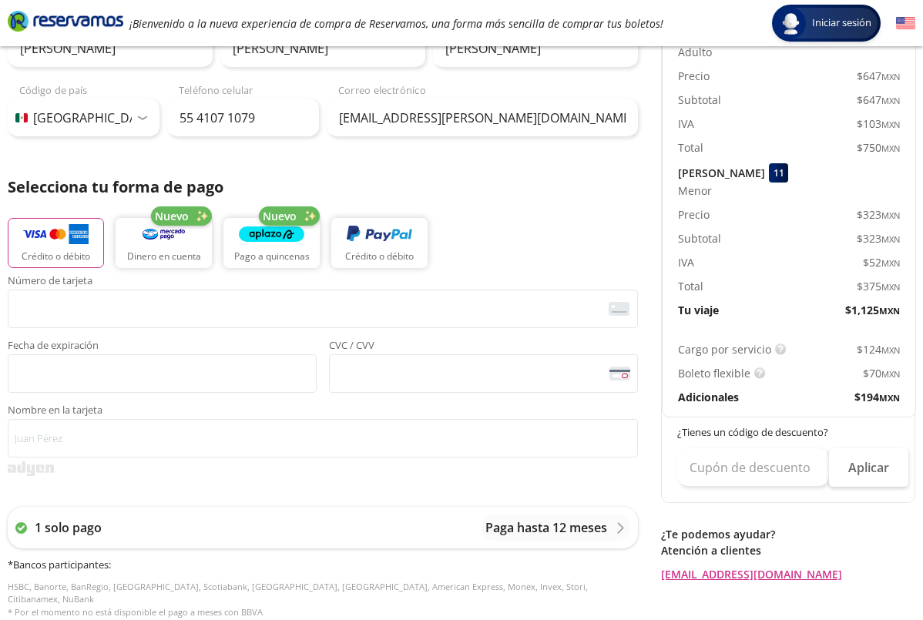
scroll to position [231, 0]
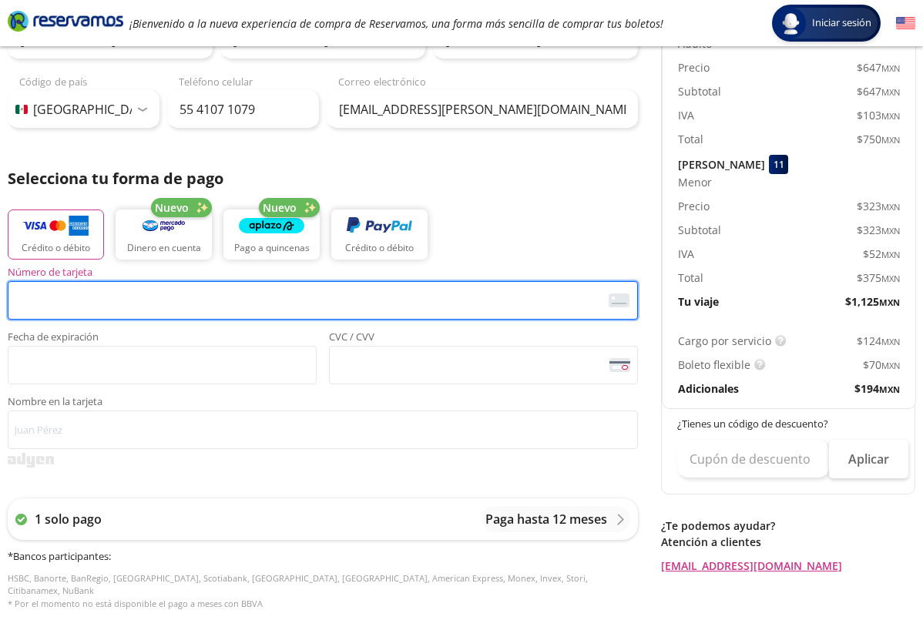
click at [621, 299] on img at bounding box center [619, 300] width 21 height 14
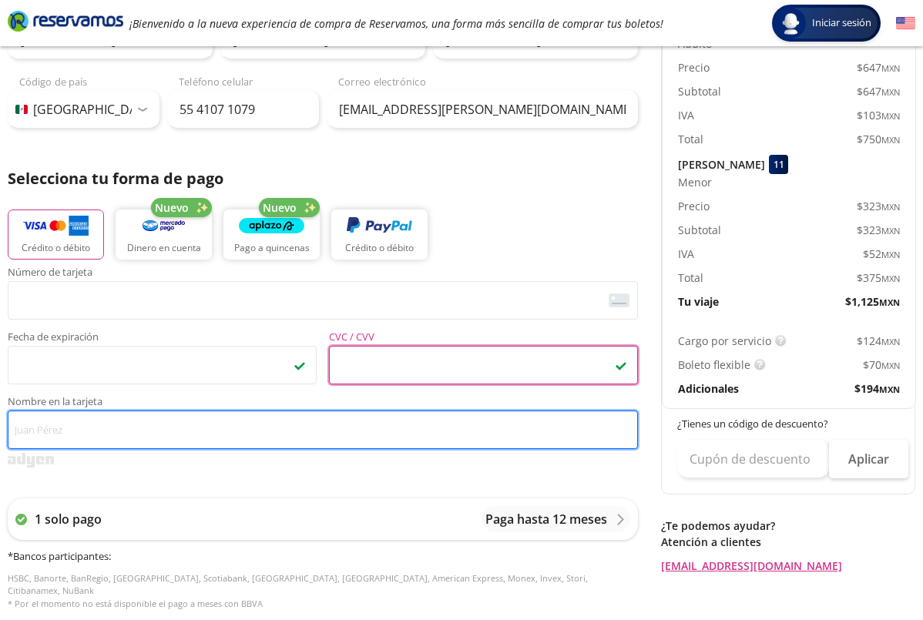
click at [293, 431] on input "Nombre en la tarjeta" at bounding box center [323, 430] width 630 height 39
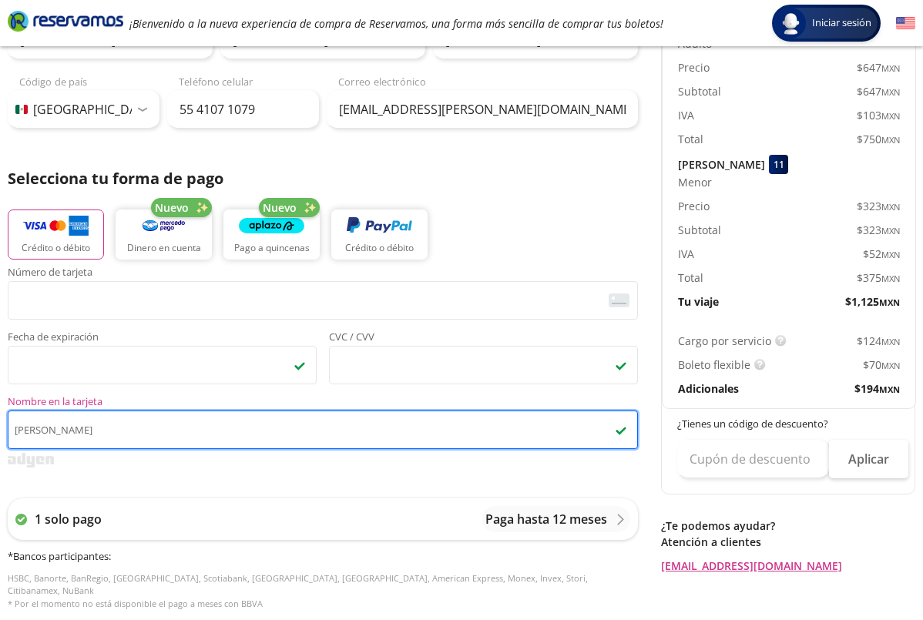
type input "[PERSON_NAME]"
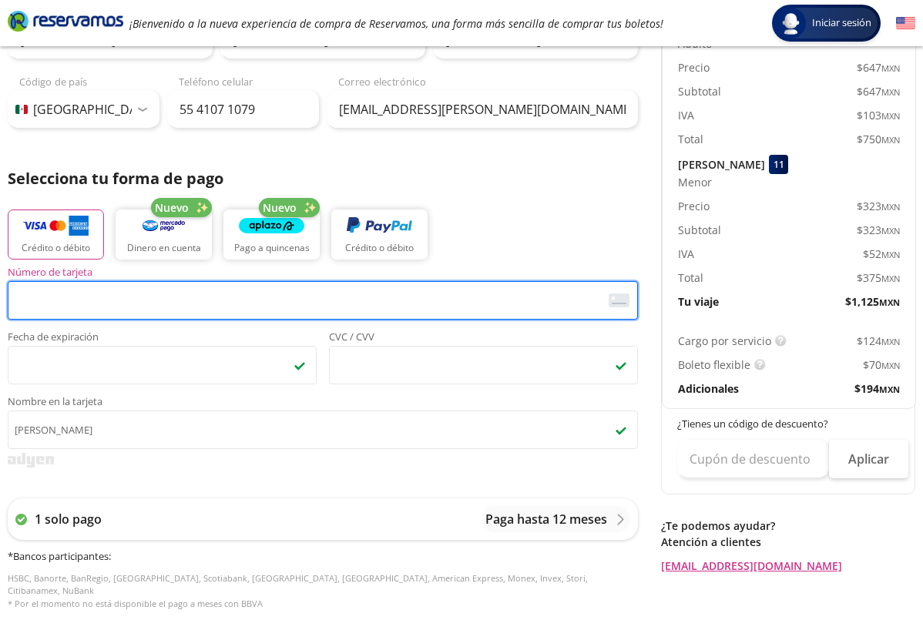
click at [616, 304] on img at bounding box center [619, 300] width 21 height 14
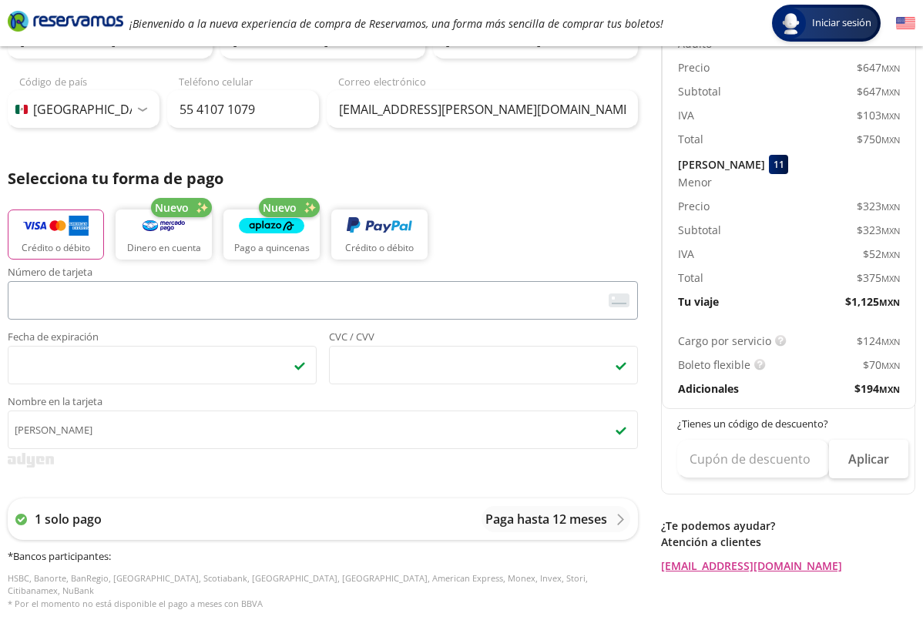
click at [616, 304] on img at bounding box center [619, 300] width 21 height 14
click at [617, 304] on img at bounding box center [619, 300] width 21 height 14
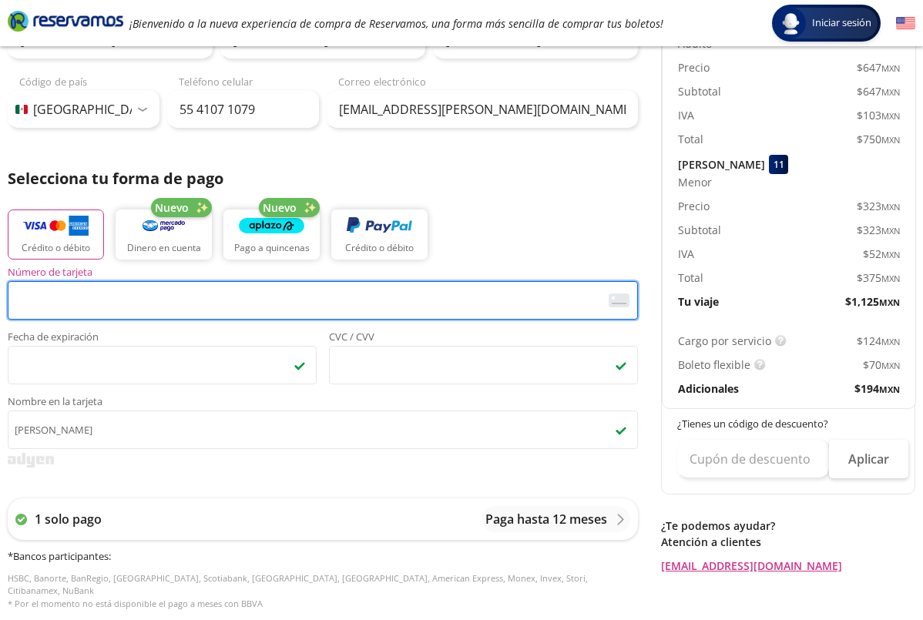
click at [617, 304] on img at bounding box center [619, 300] width 21 height 14
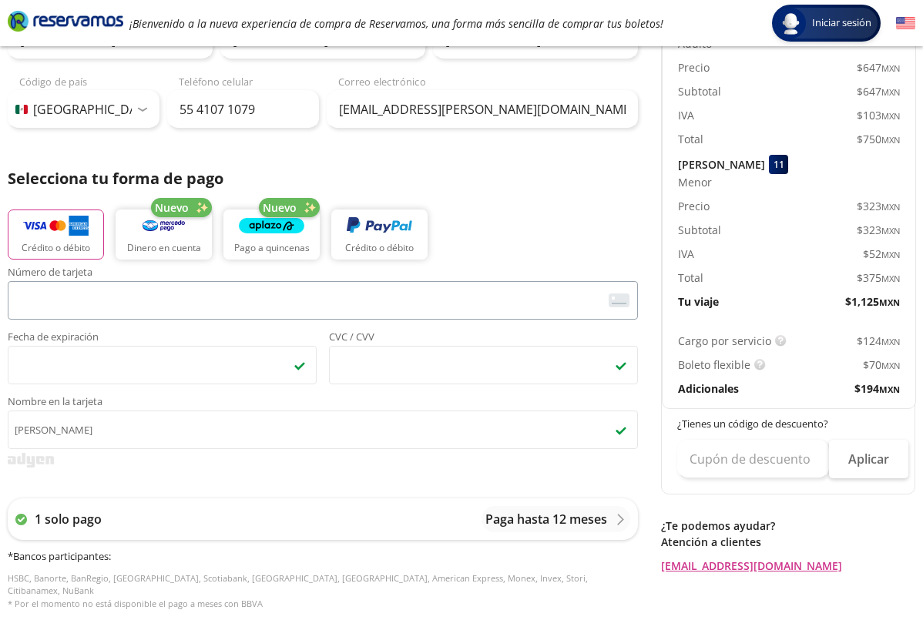
click at [617, 304] on img at bounding box center [619, 300] width 21 height 14
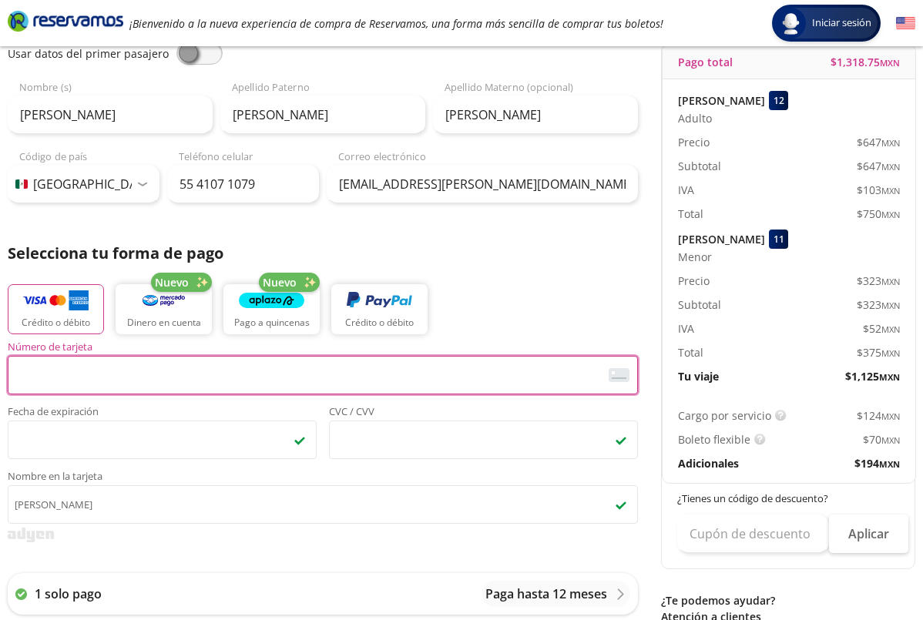
scroll to position [161, 0]
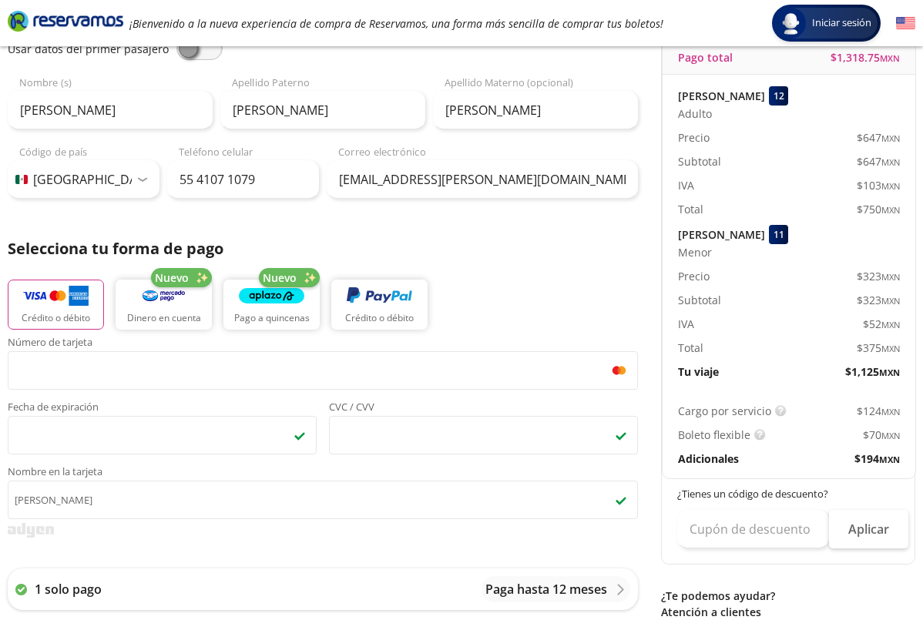
click at [636, 311] on div "Crédito o débito Nuevo Dinero en cuenta Nuevo Pago a quincenas Crédito o débito" at bounding box center [323, 302] width 630 height 69
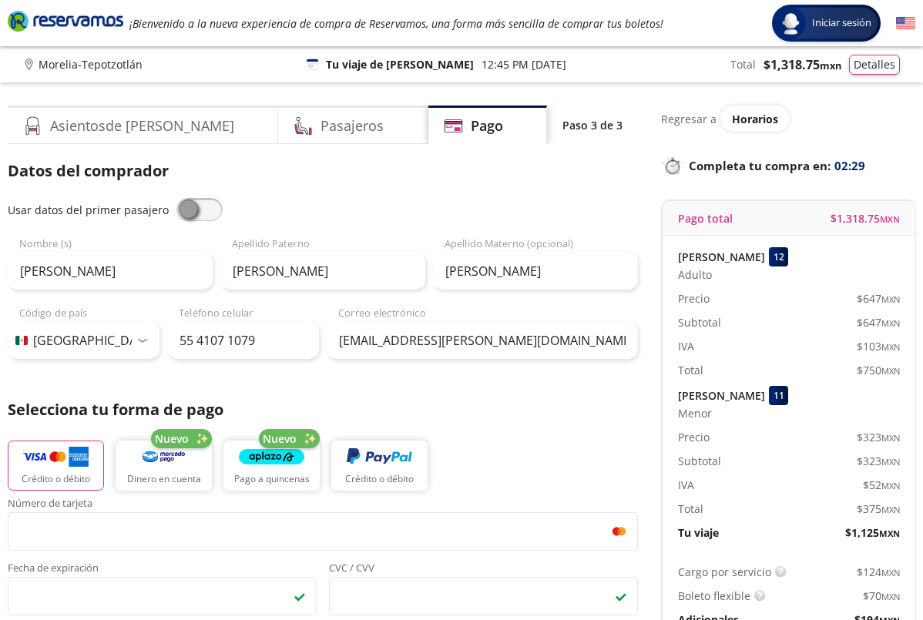
scroll to position [0, 0]
click at [863, 66] on button "Detalles" at bounding box center [874, 62] width 51 height 20
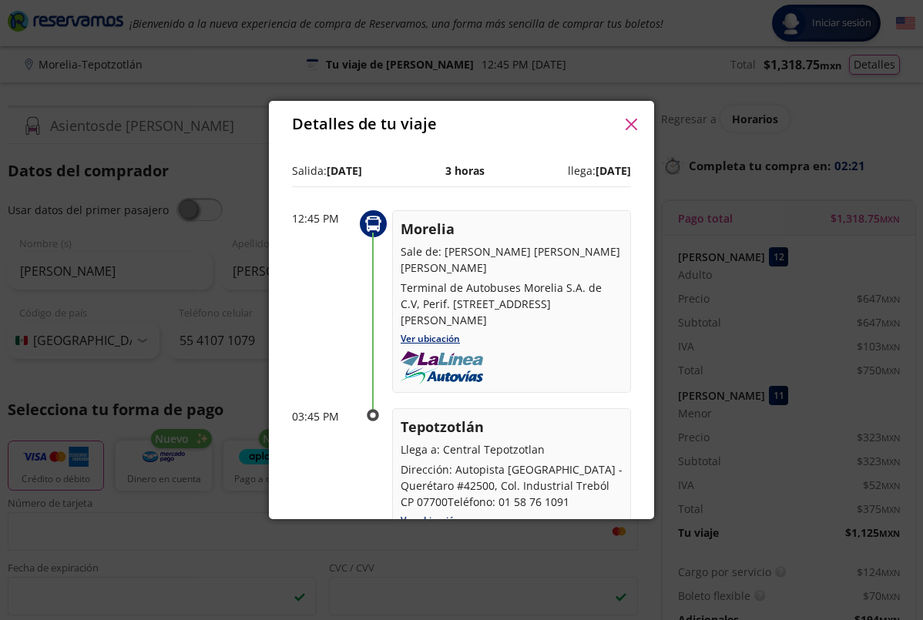
click at [634, 123] on icon "button" at bounding box center [631, 125] width 12 height 12
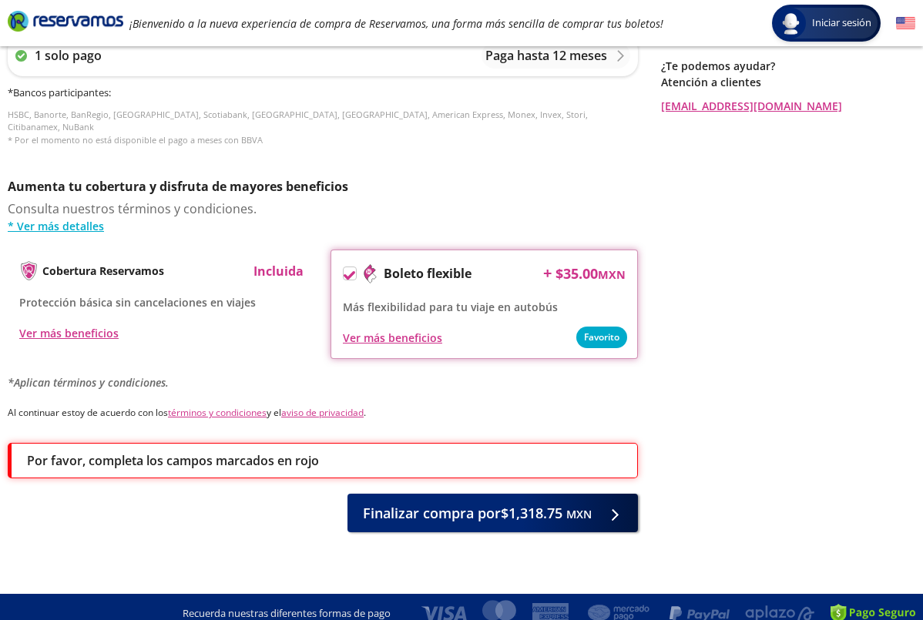
scroll to position [693, 0]
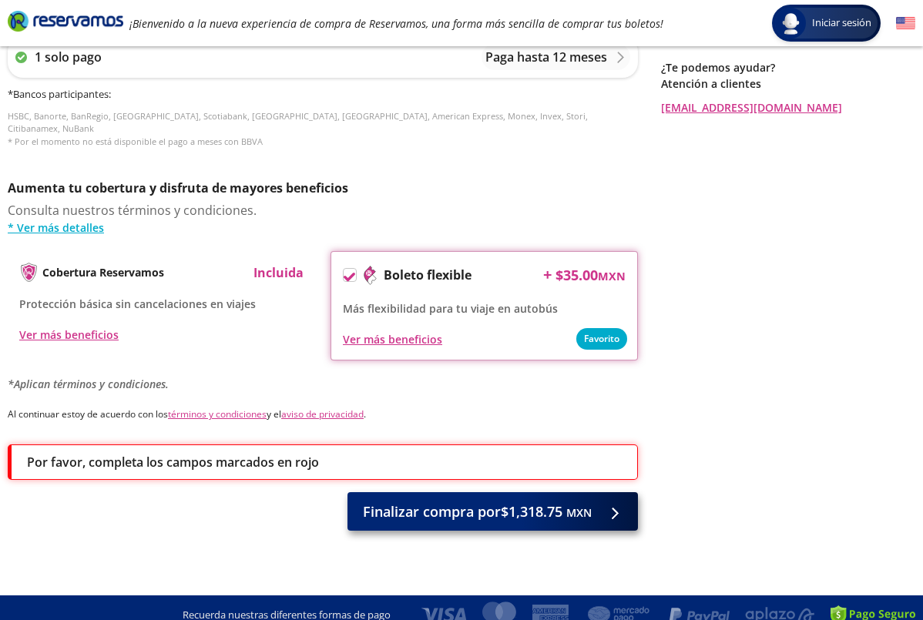
click at [563, 505] on span "Finalizar compra por $1,318.75 MXN" at bounding box center [477, 511] width 229 height 21
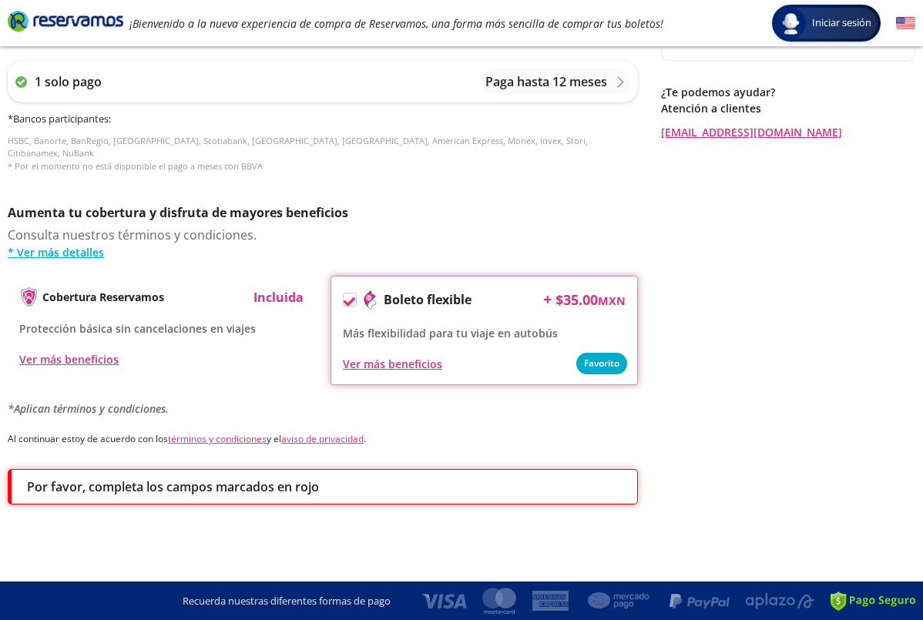
scroll to position [0, 0]
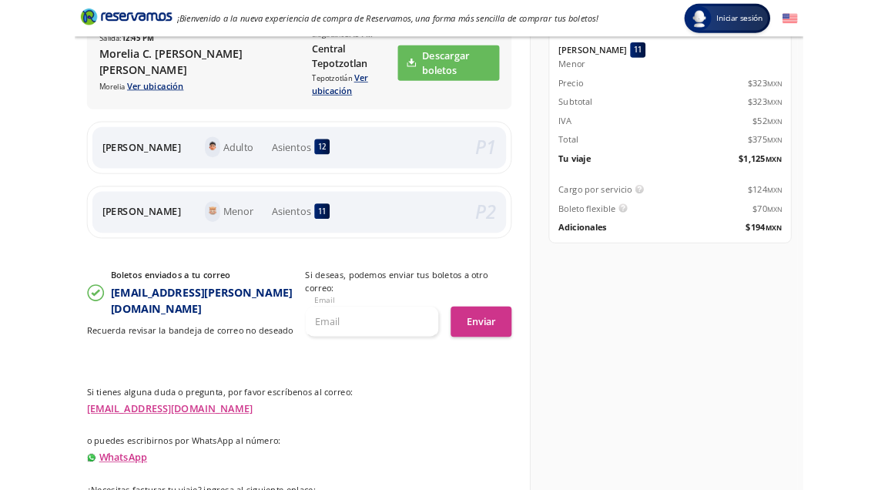
scroll to position [324, 0]
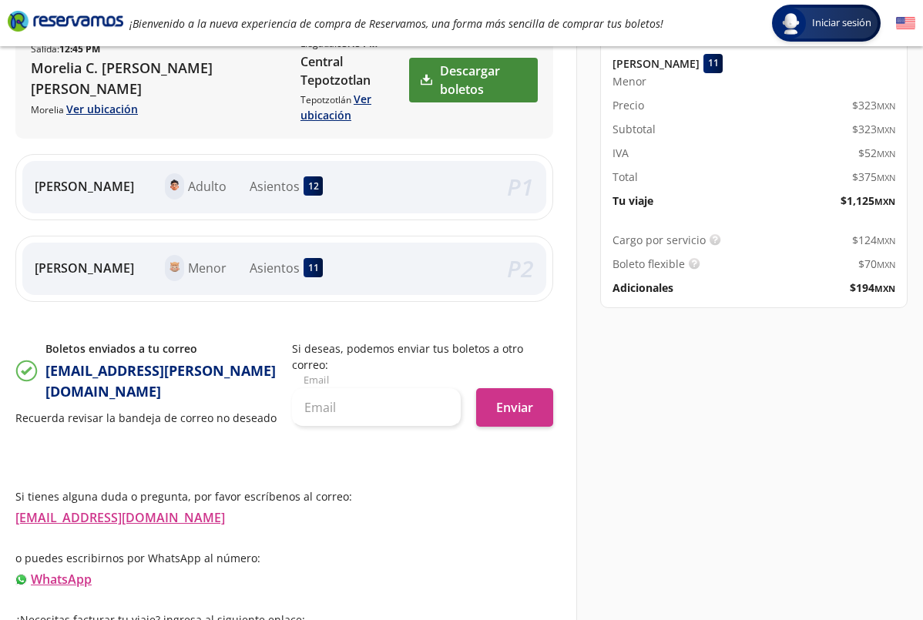
click at [479, 65] on link "Descargar boletos" at bounding box center [473, 80] width 129 height 45
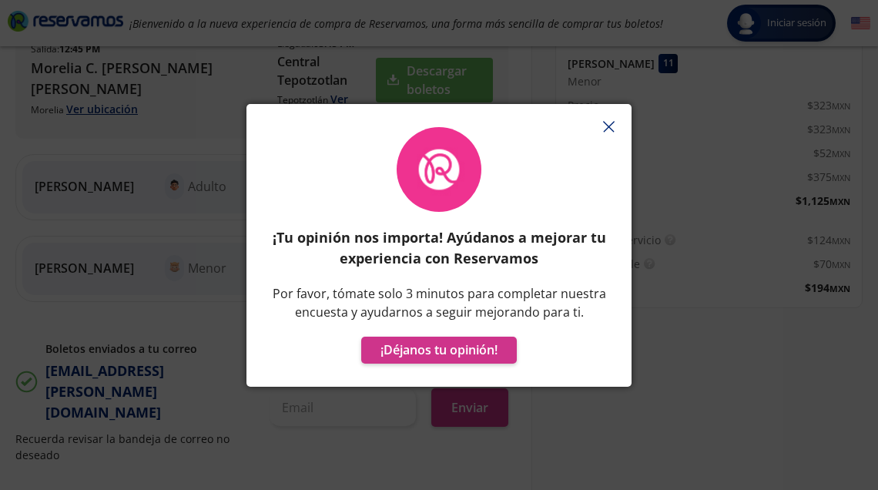
click at [609, 124] on icon "button" at bounding box center [609, 127] width 12 height 12
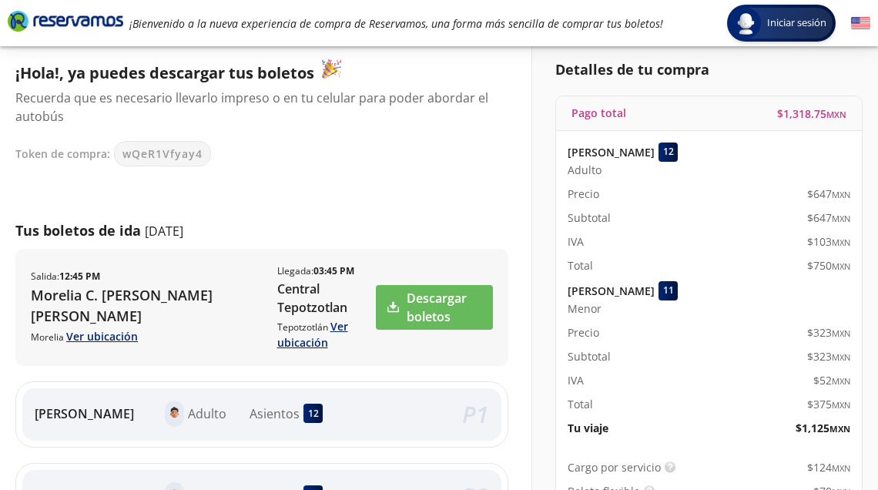
scroll to position [99, 0]
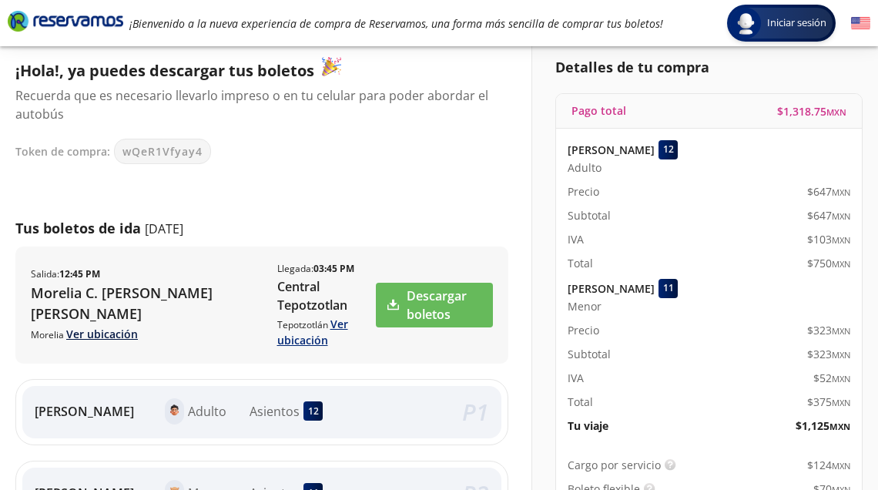
click at [102, 331] on link "Ver ubicación" at bounding box center [102, 334] width 72 height 15
